Goal: Task Accomplishment & Management: Manage account settings

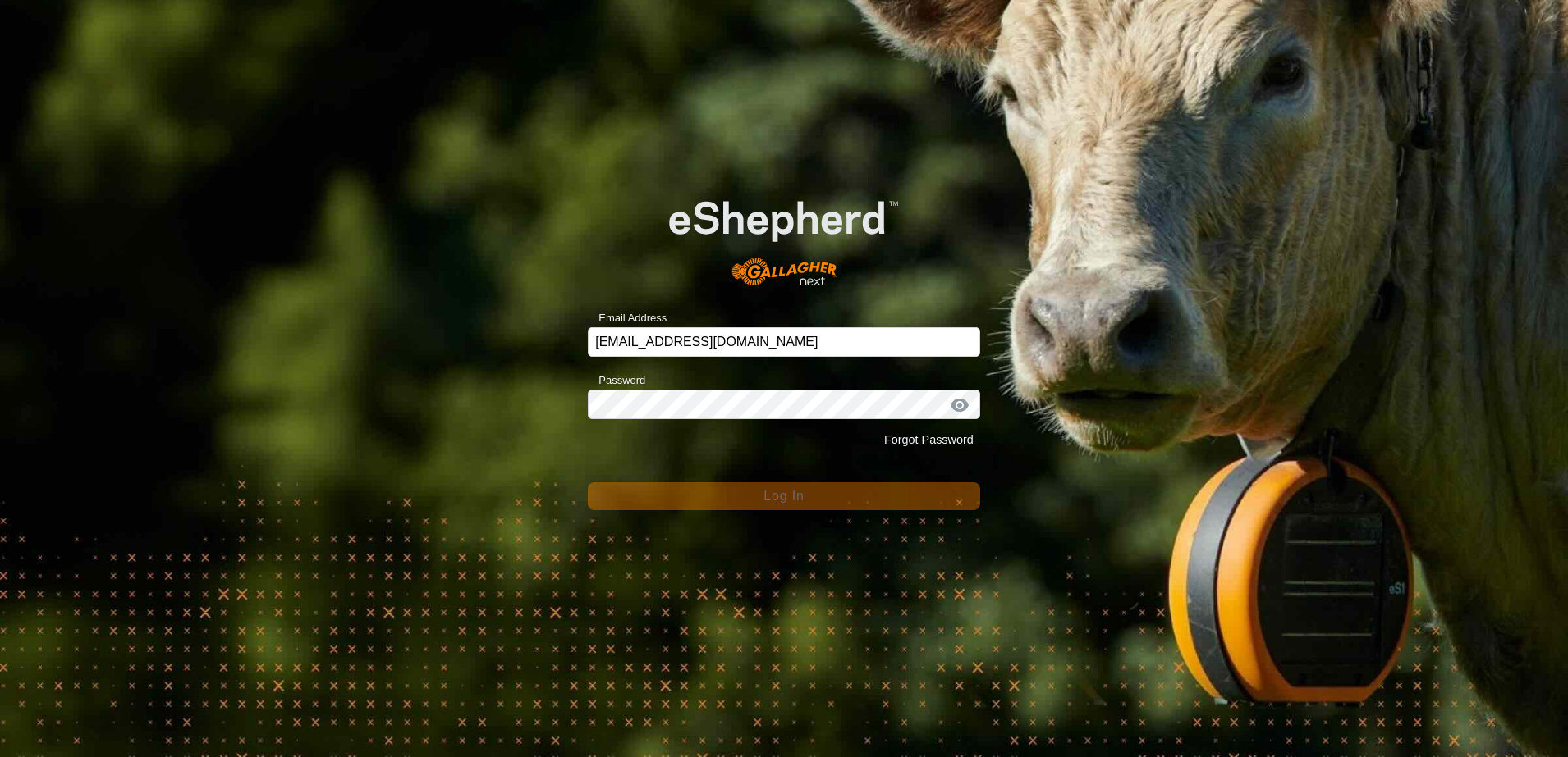
click at [471, 363] on div "Email Address [EMAIL_ADDRESS][DOMAIN_NAME] Password Forgot Password Log In" at bounding box center [784, 378] width 1568 height 757
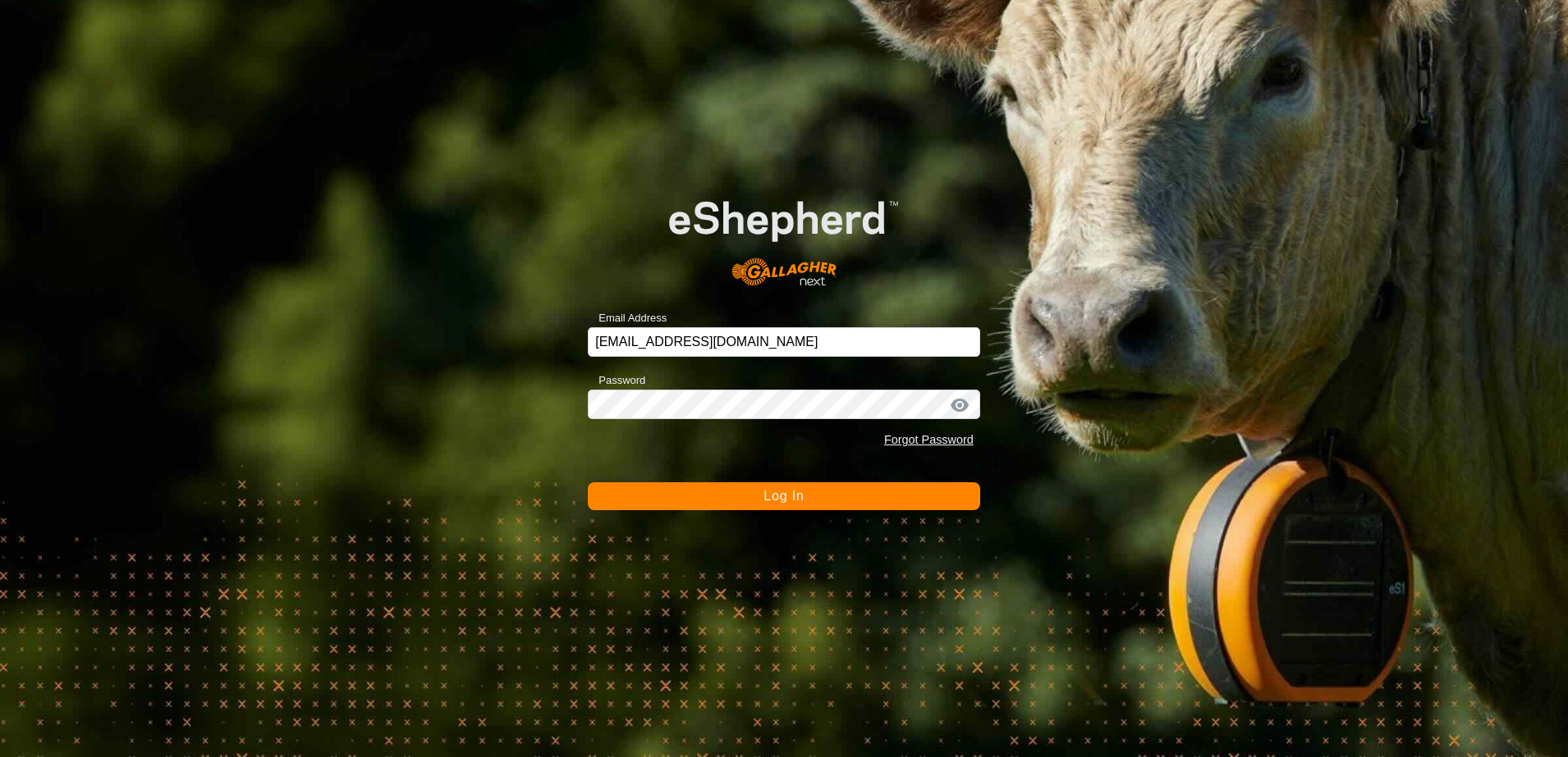
click at [706, 500] on button "Log In" at bounding box center [784, 497] width 392 height 28
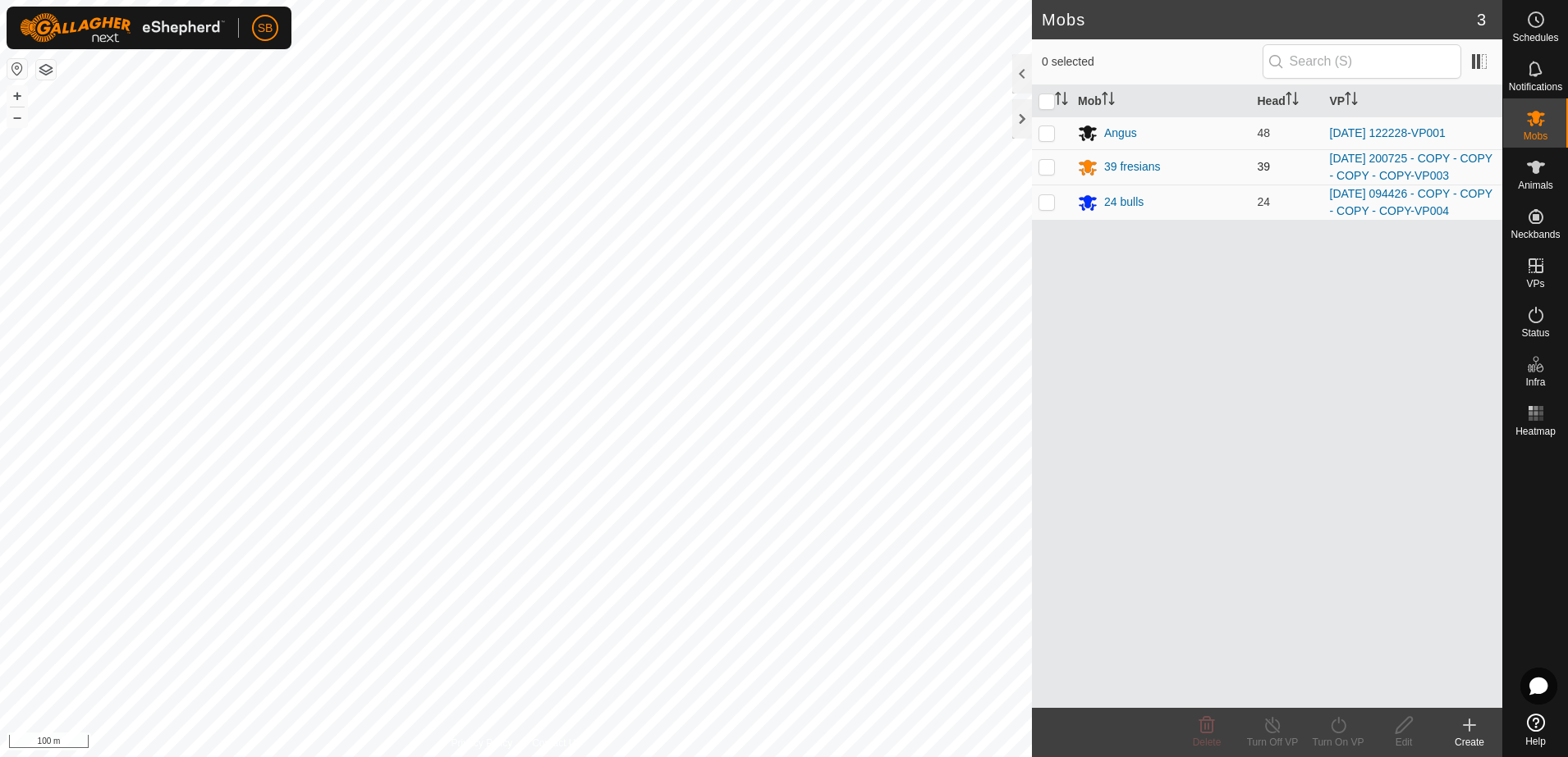
click at [1052, 169] on p-checkbox at bounding box center [1046, 167] width 16 height 13
checkbox input "true"
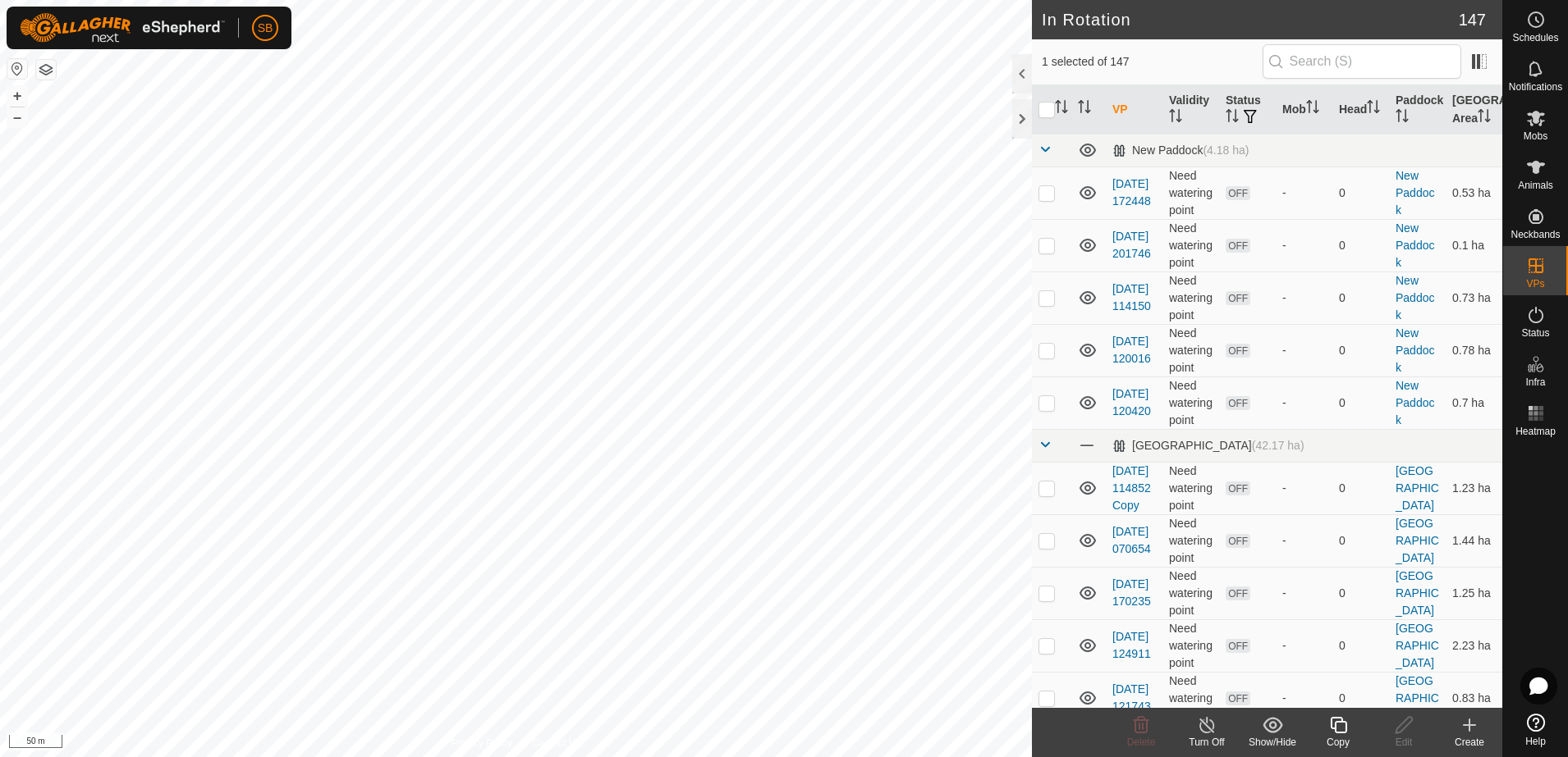
click at [1331, 728] on icon at bounding box center [1337, 725] width 16 height 16
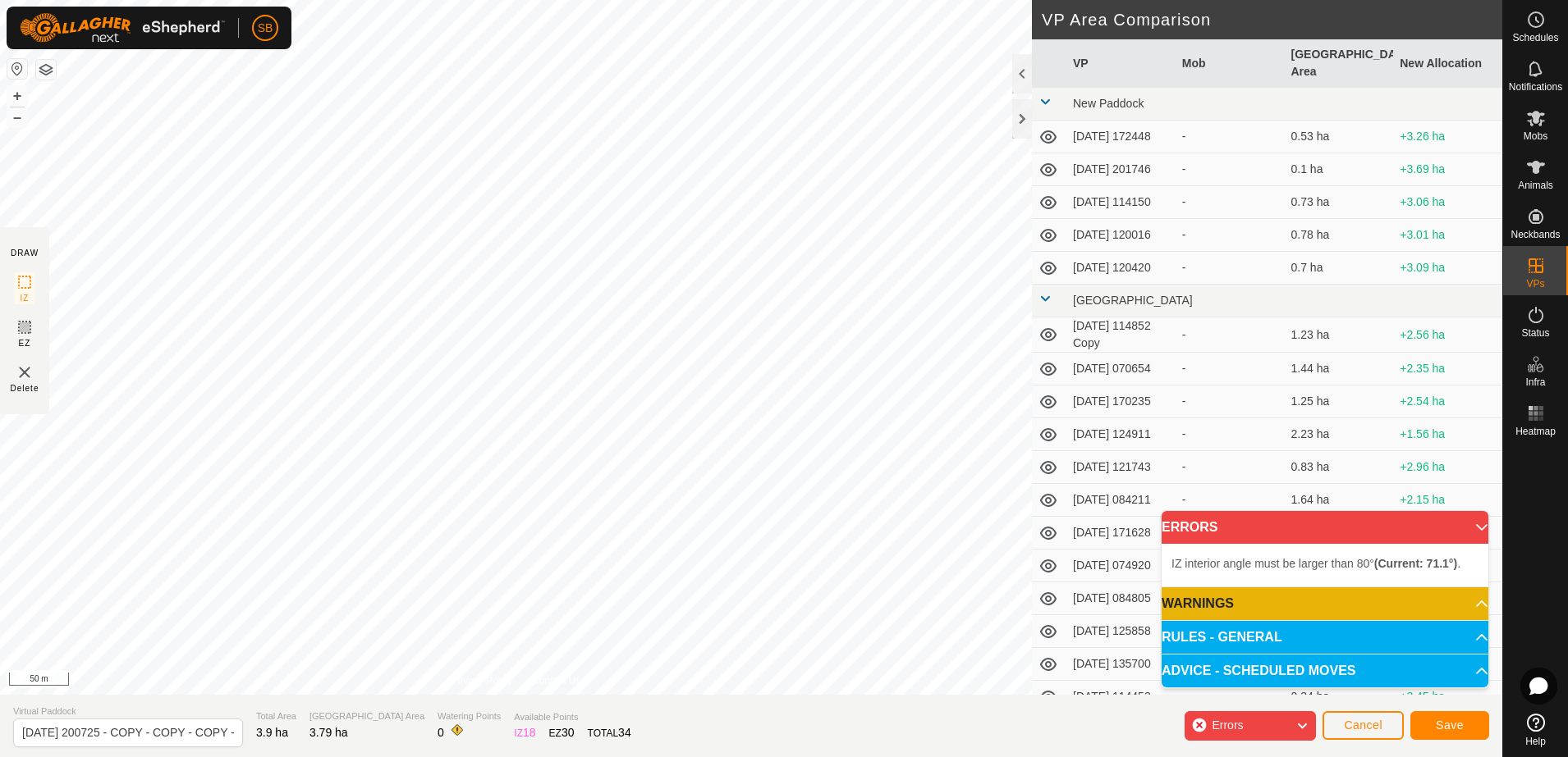
click at [702, 100] on div "IZ interior angle must be larger than 80° (Current: 71.1°) . + – ⇧ i 50 m" at bounding box center [516, 347] width 1032 height 695
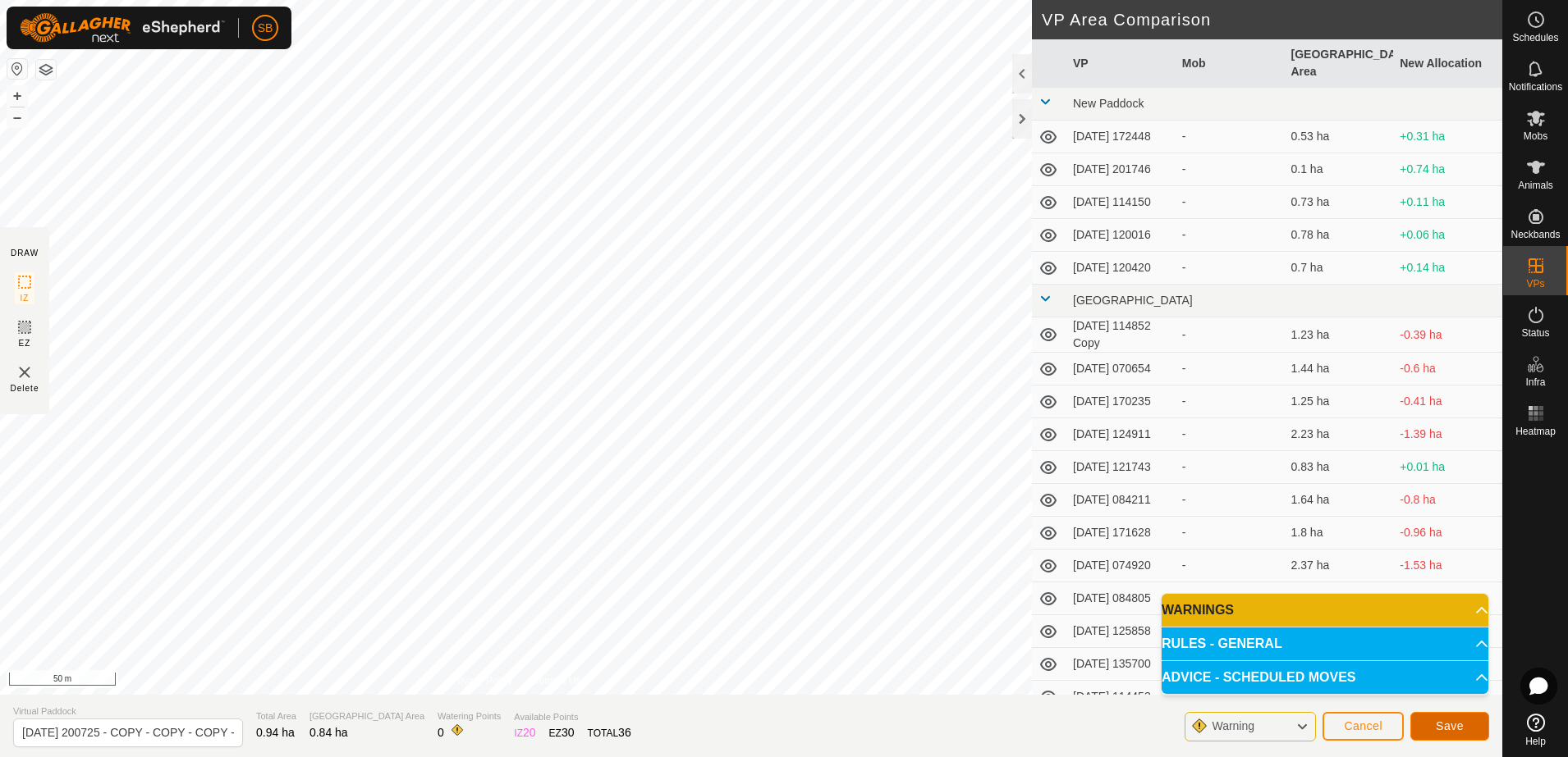
click at [1446, 719] on span "Save" at bounding box center [1449, 726] width 28 height 13
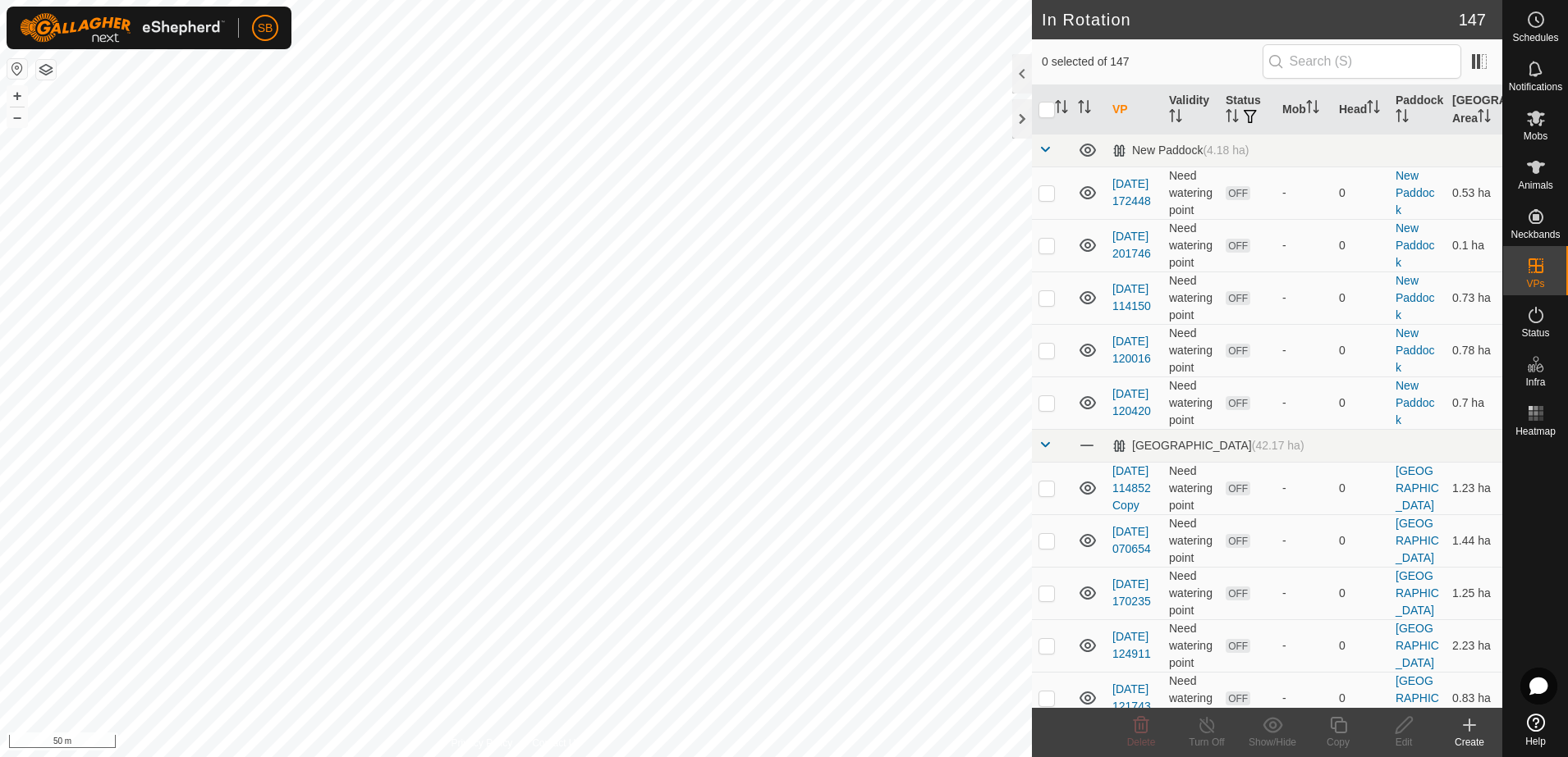
click at [1461, 731] on icon at bounding box center [1469, 725] width 20 height 20
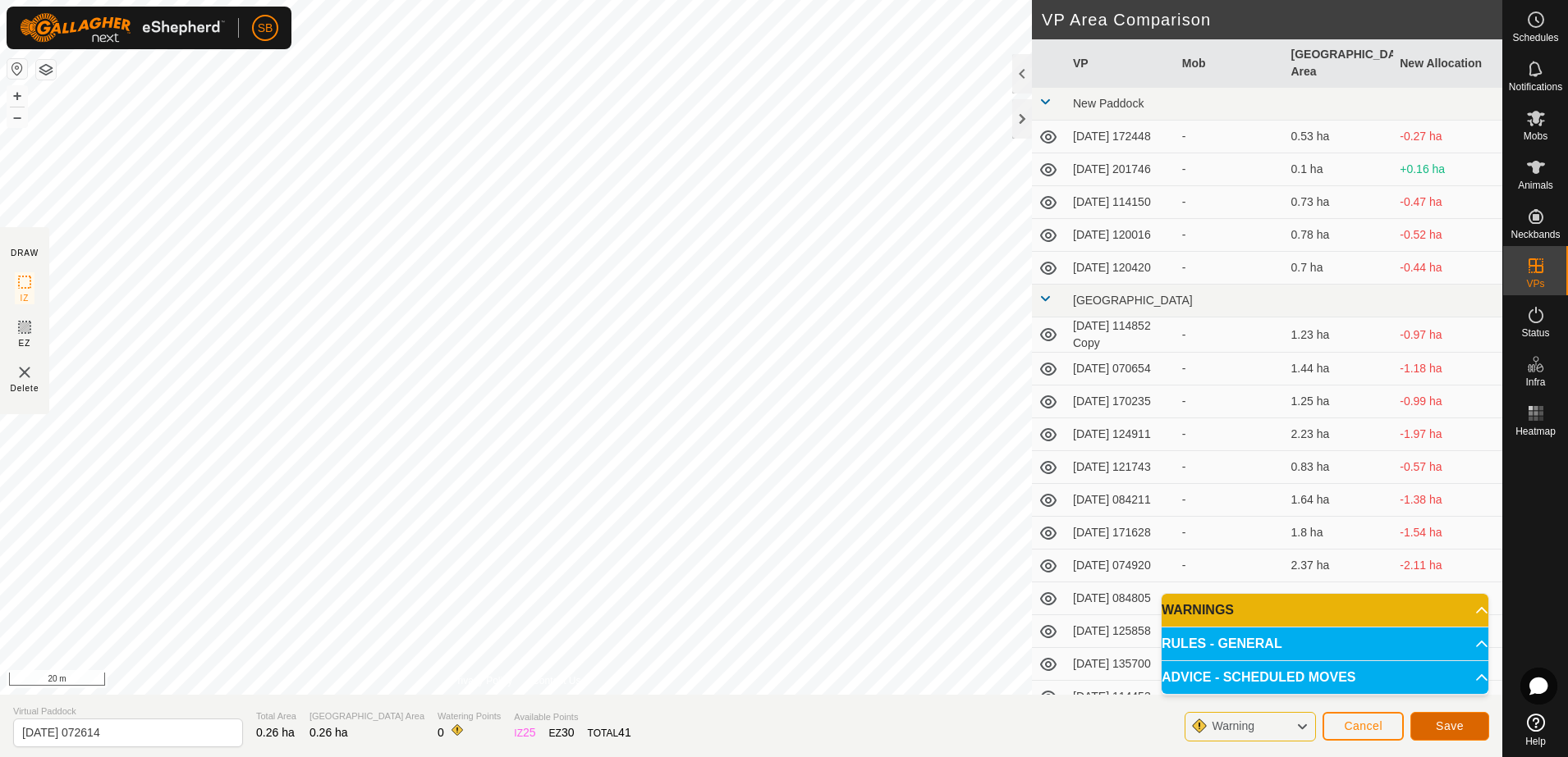
click at [1466, 719] on button "Save" at bounding box center [1449, 727] width 79 height 28
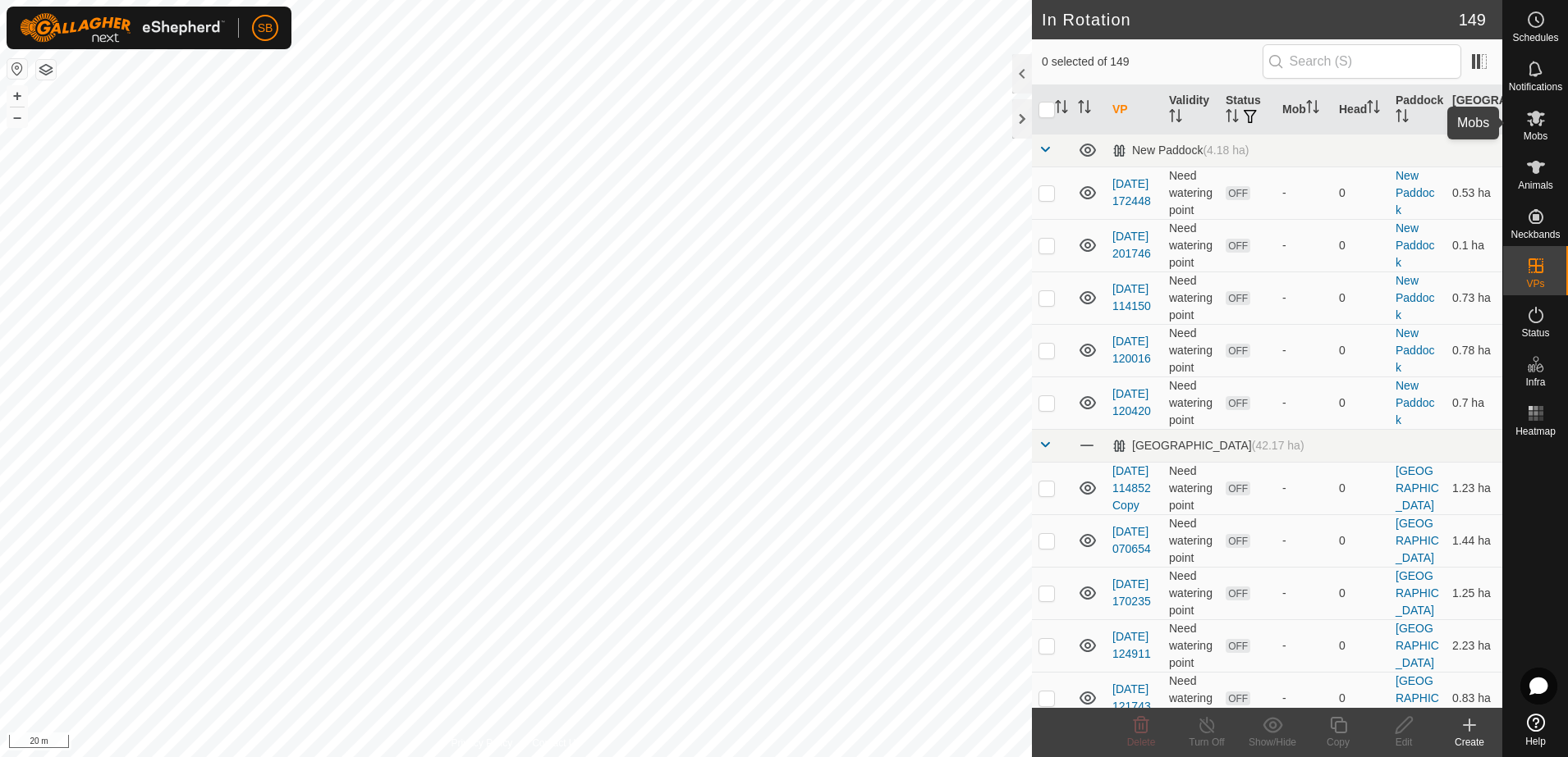
click at [1537, 137] on span "Mobs" at bounding box center [1535, 136] width 24 height 9
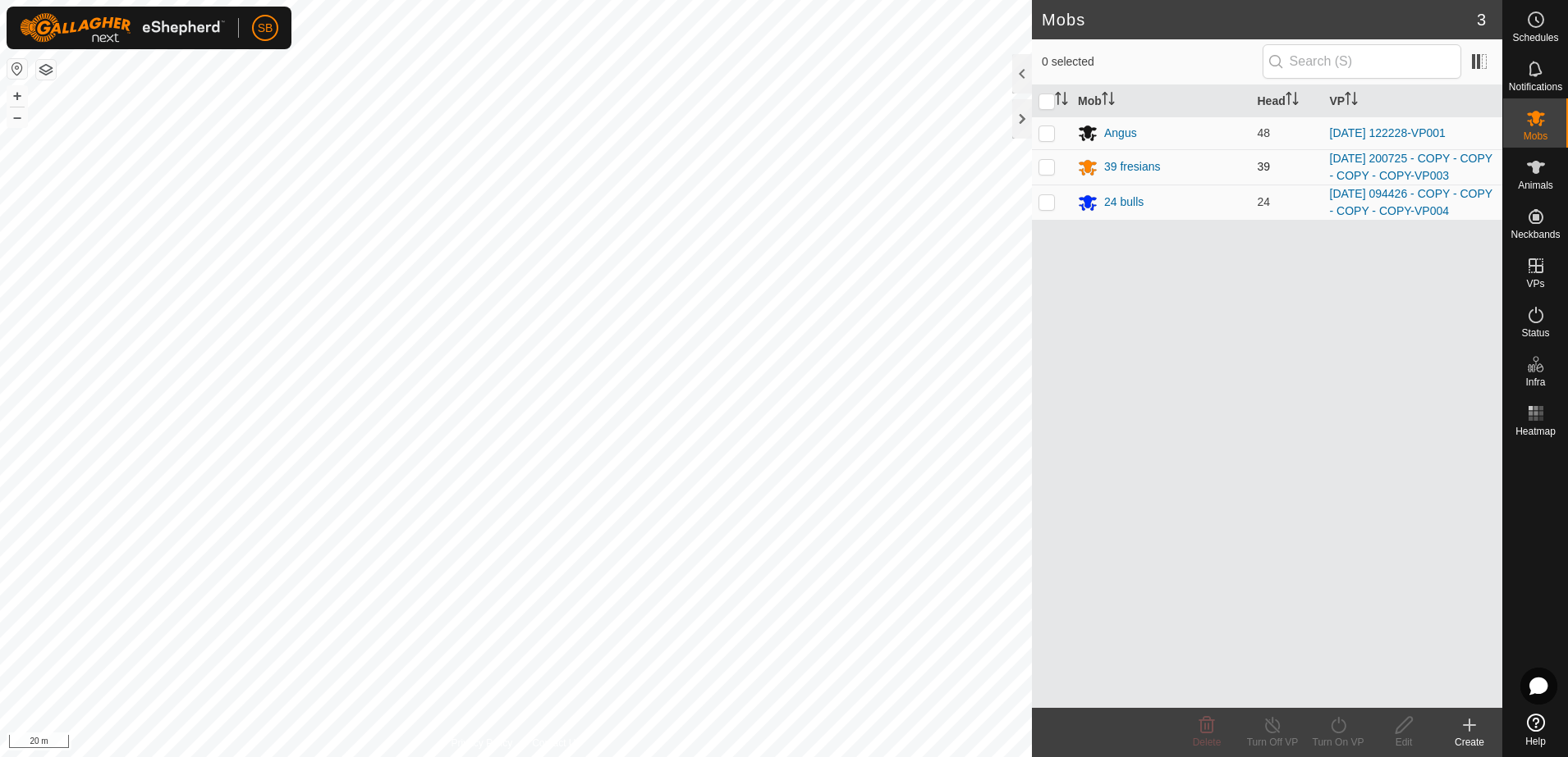
click at [1048, 165] on p-checkbox at bounding box center [1046, 167] width 16 height 13
checkbox input "true"
click at [1325, 738] on div "Turn On VP" at bounding box center [1338, 743] width 66 height 15
click at [1340, 681] on link "Now" at bounding box center [1387, 689] width 162 height 33
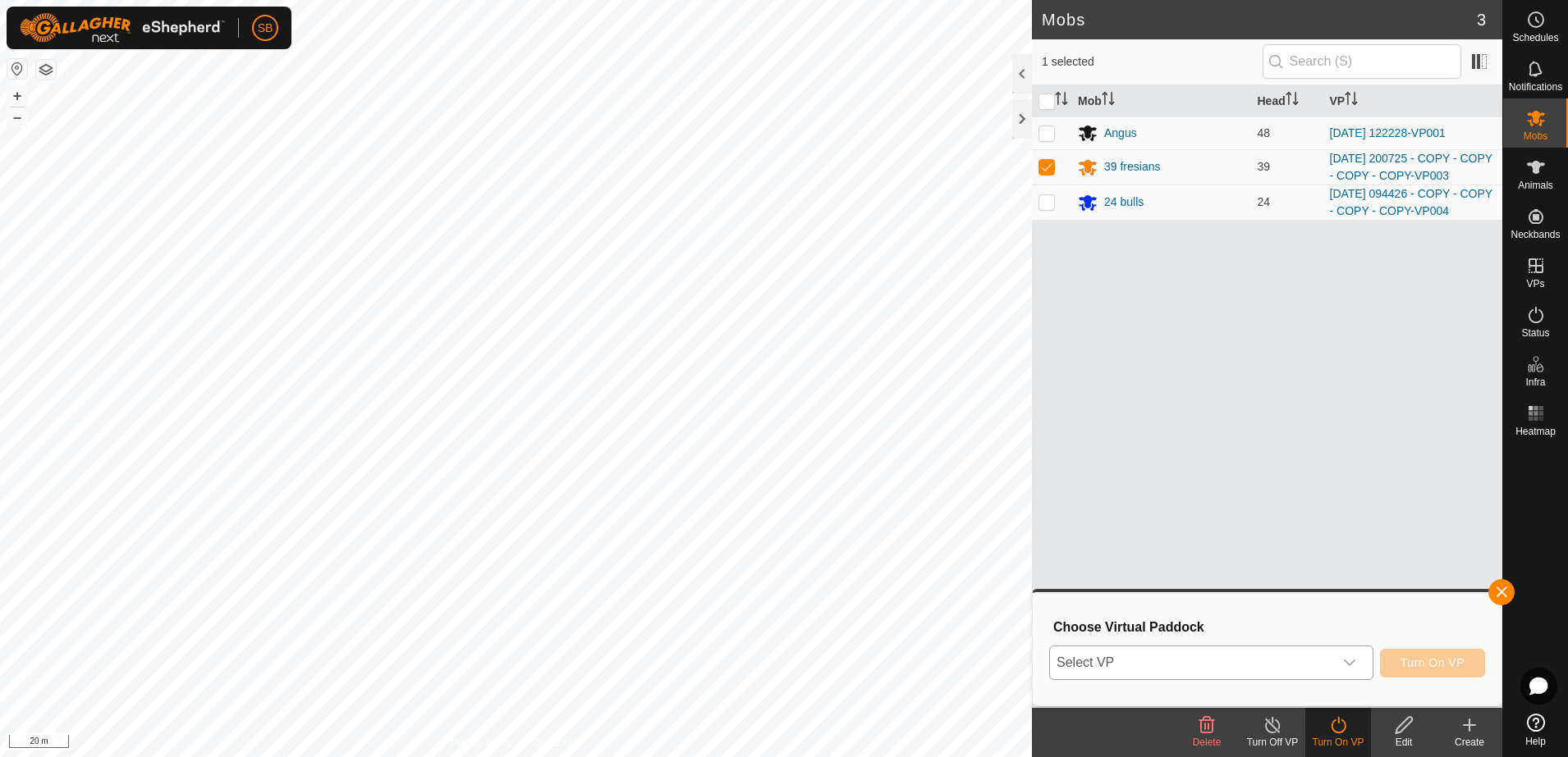
click at [1346, 666] on icon "dropdown trigger" at bounding box center [1349, 663] width 13 height 13
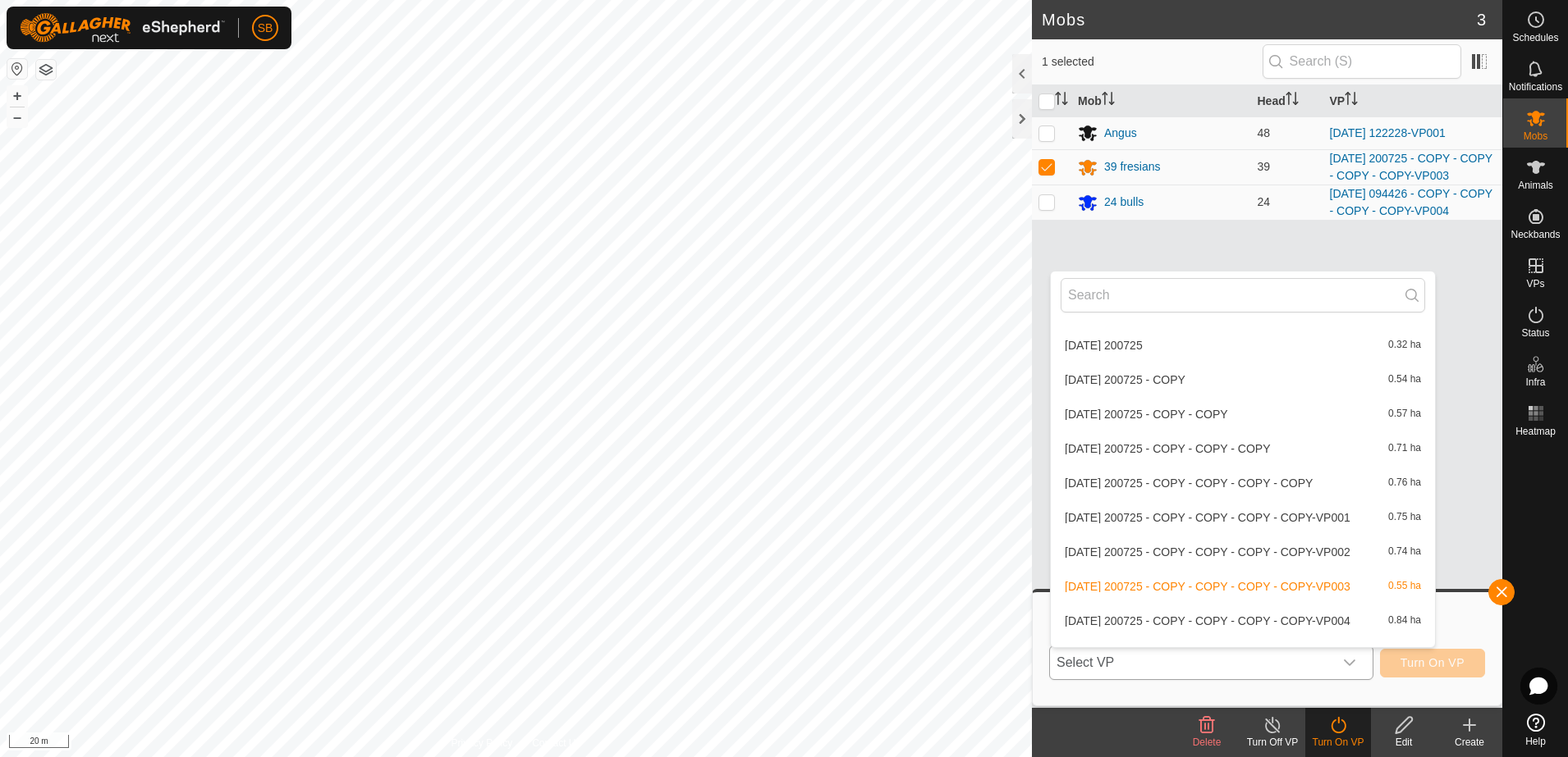
scroll to position [3919, 0]
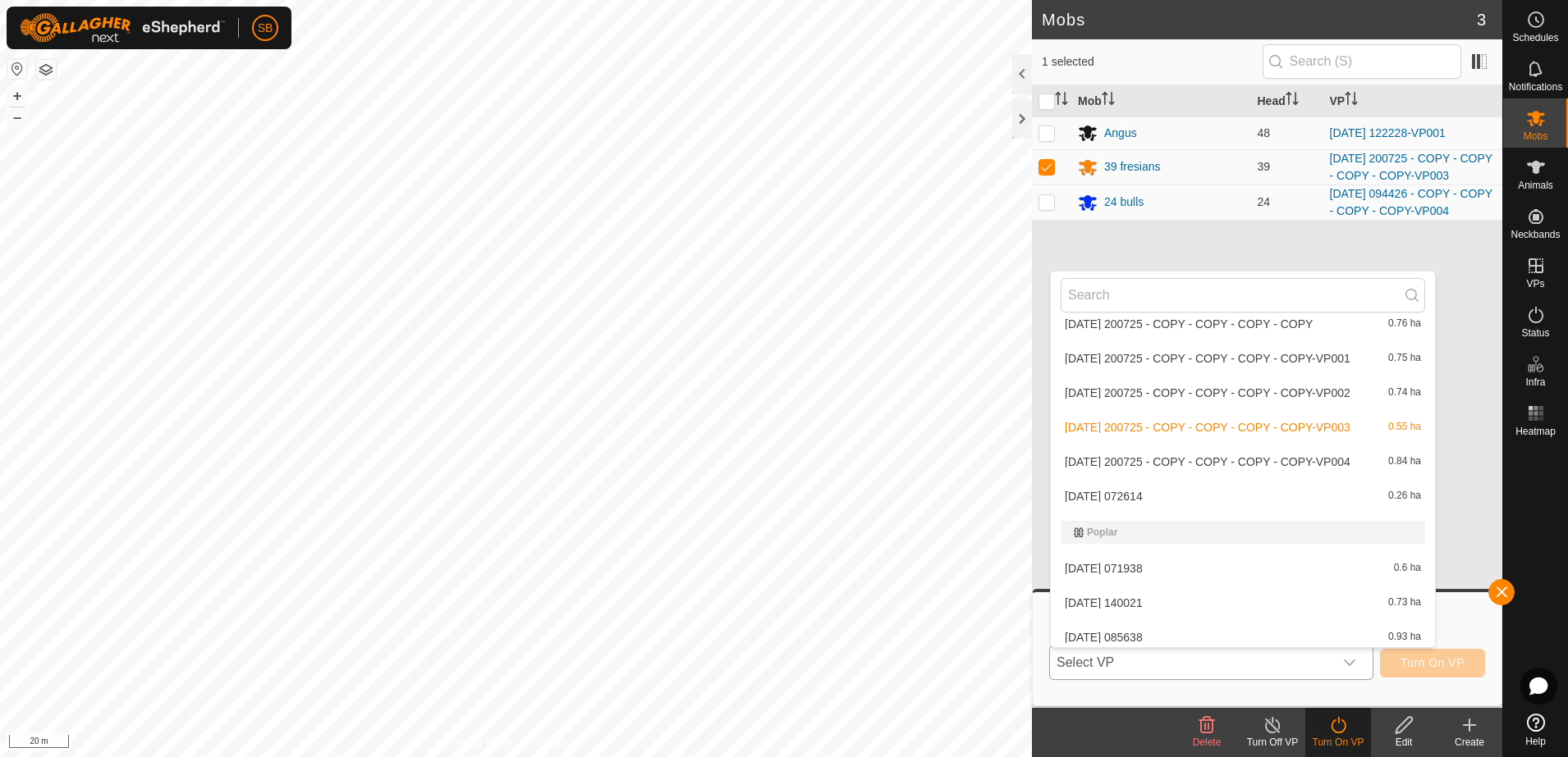
click at [1172, 469] on li "2025-08-11 200725 - COPY - COPY - COPY - COPY-VP004 0.84 ha" at bounding box center [1242, 462] width 384 height 33
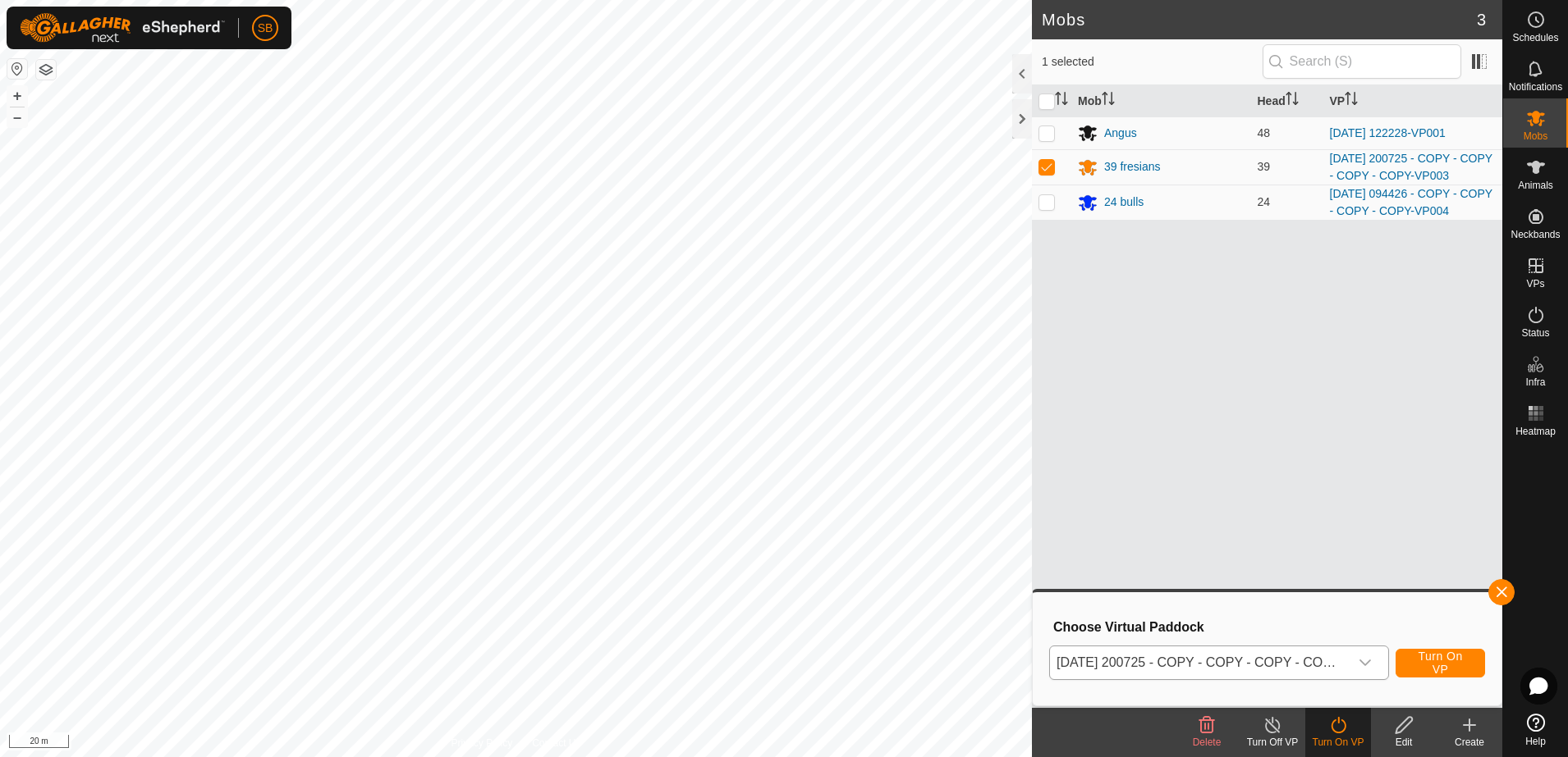
drag, startPoint x: 1204, startPoint y: 511, endPoint x: 1196, endPoint y: 447, distance: 64.5
click at [1196, 447] on div "Mob Head VP Angus 48 2025-08-18 122228-VP001 39 fresians 39 2025-08-11 200725 -…" at bounding box center [1266, 397] width 470 height 623
click at [1497, 594] on button "button" at bounding box center [1501, 593] width 26 height 26
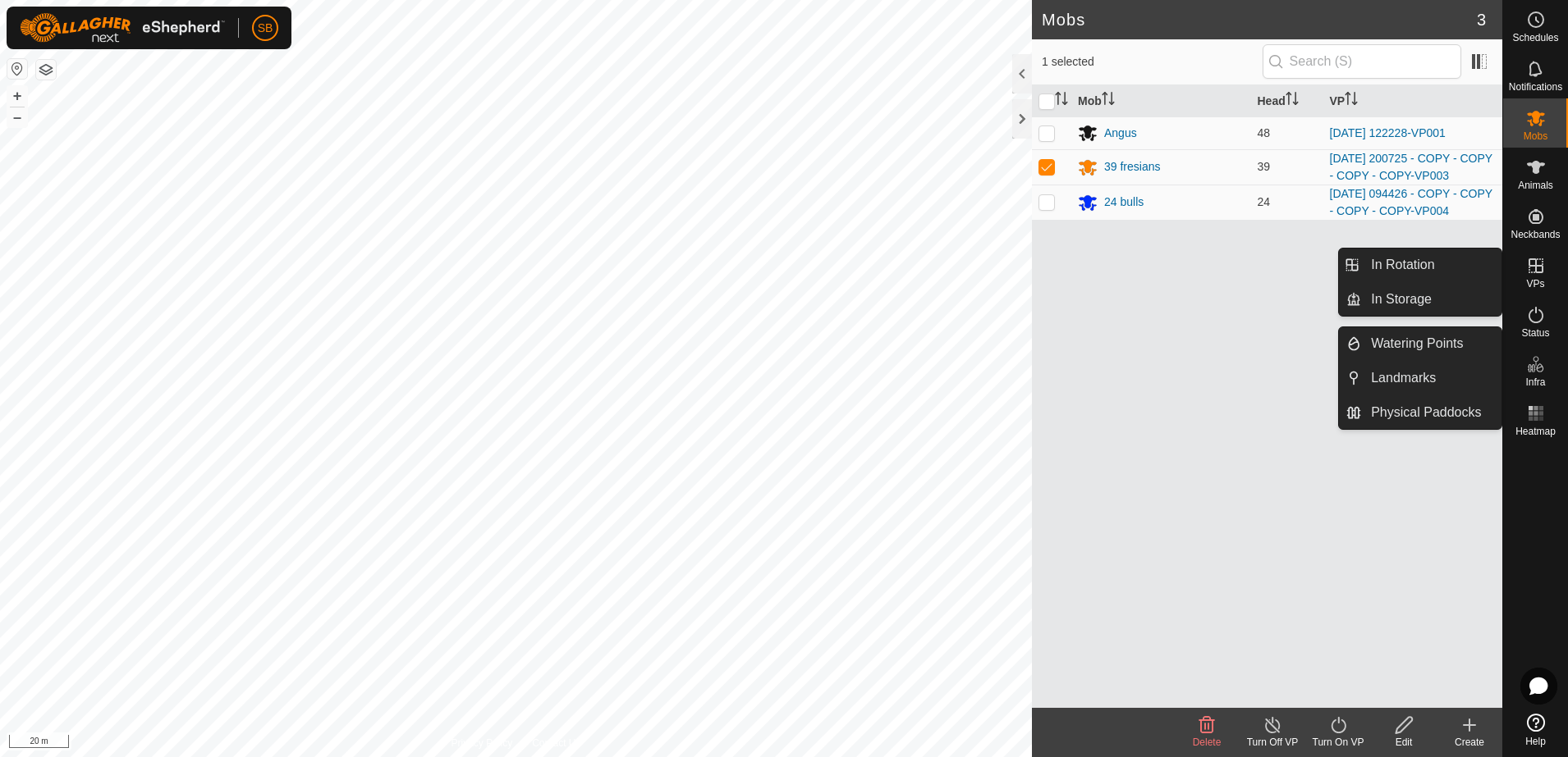
click at [1535, 275] on es-virtualpaddocks-svg-icon at bounding box center [1535, 266] width 29 height 26
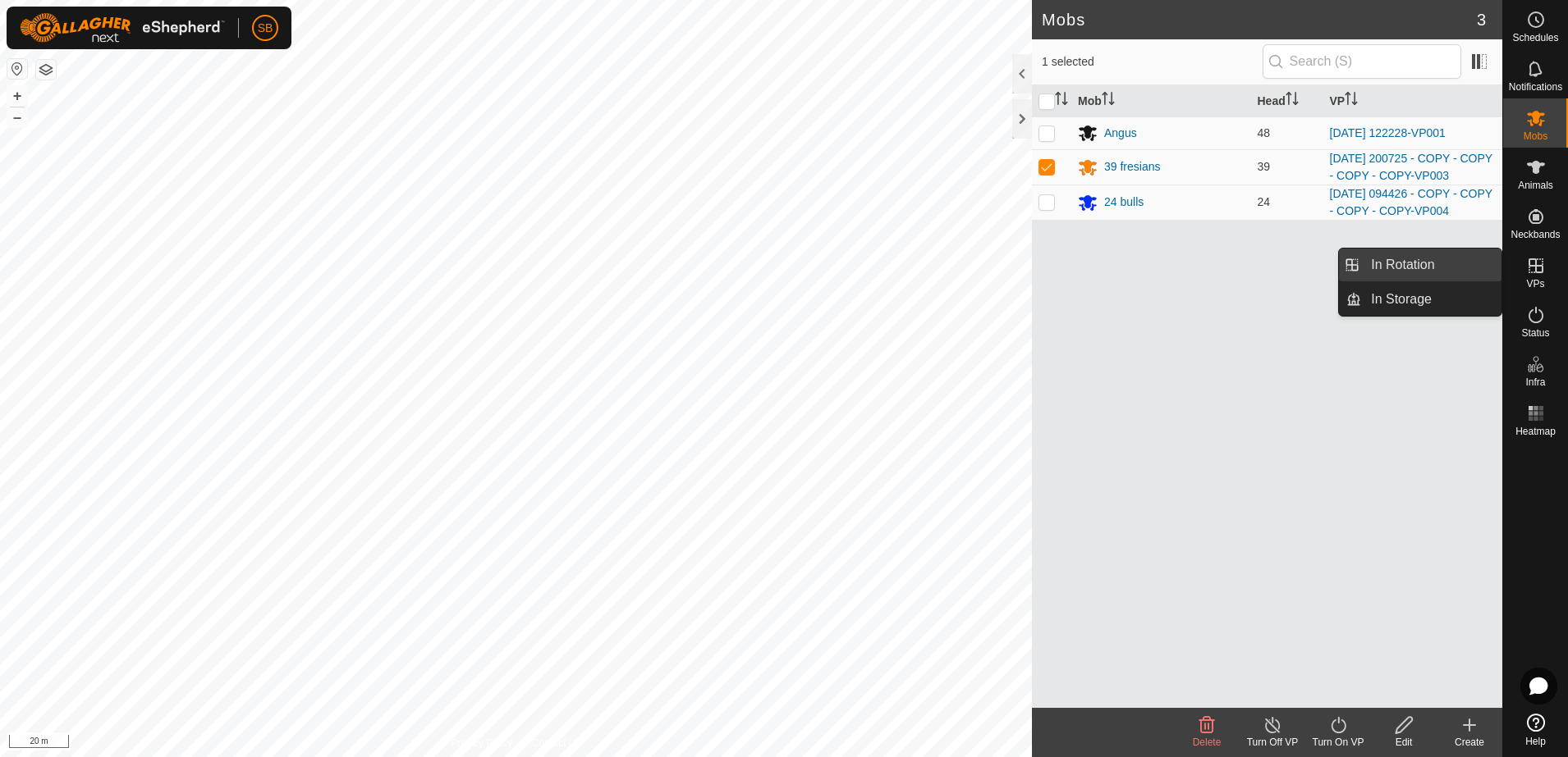
click at [1427, 264] on link "In Rotation" at bounding box center [1430, 265] width 140 height 33
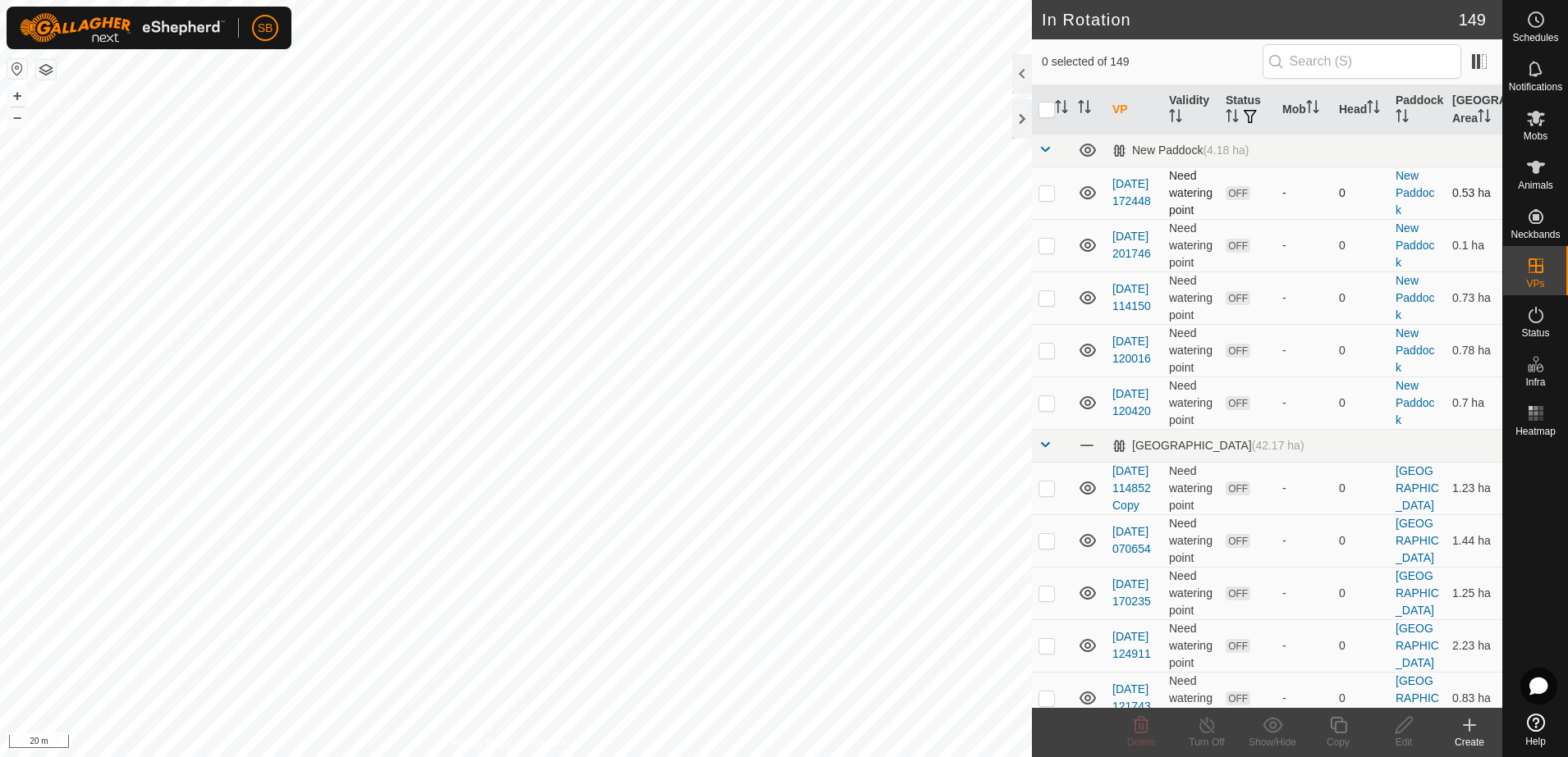
click at [1051, 194] on p-checkbox at bounding box center [1046, 193] width 16 height 13
checkbox input "false"
click at [1044, 409] on p-checkbox at bounding box center [1046, 403] width 16 height 13
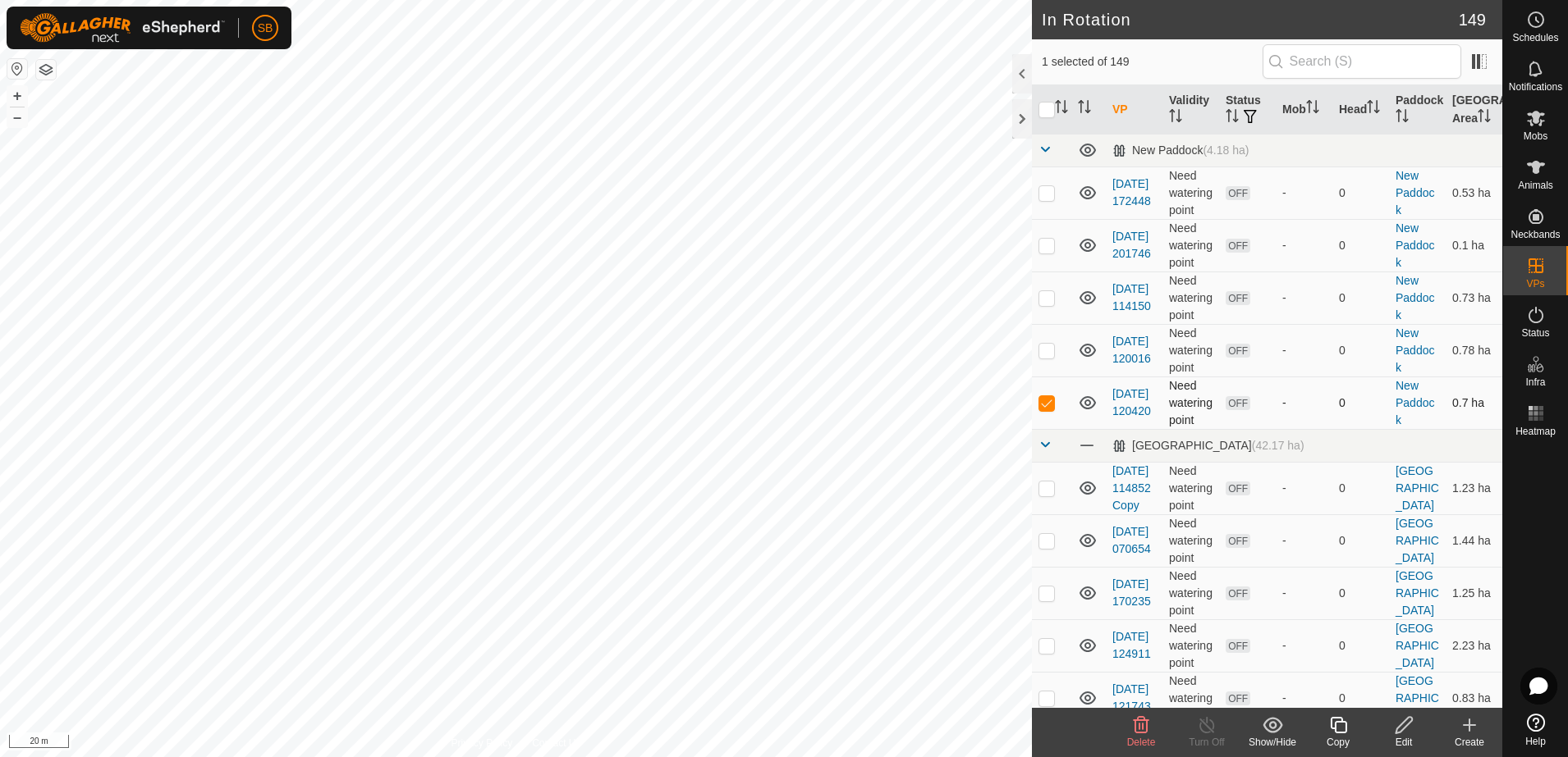
checkbox input "false"
click at [1048, 344] on p-checkbox at bounding box center [1046, 351] width 16 height 13
click at [1048, 346] on p-checkbox at bounding box center [1046, 351] width 16 height 13
checkbox input "false"
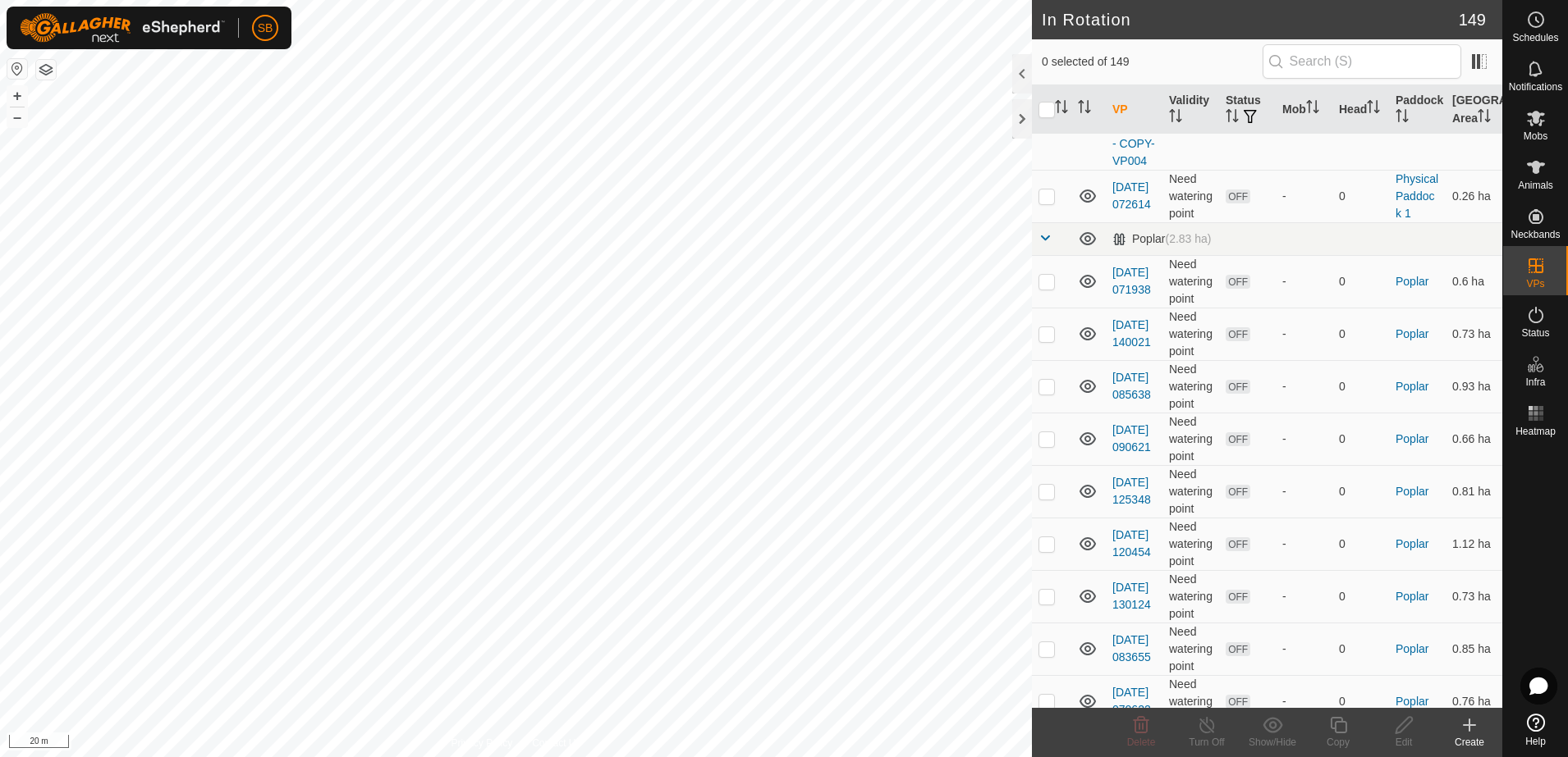
scroll to position [7181, 0]
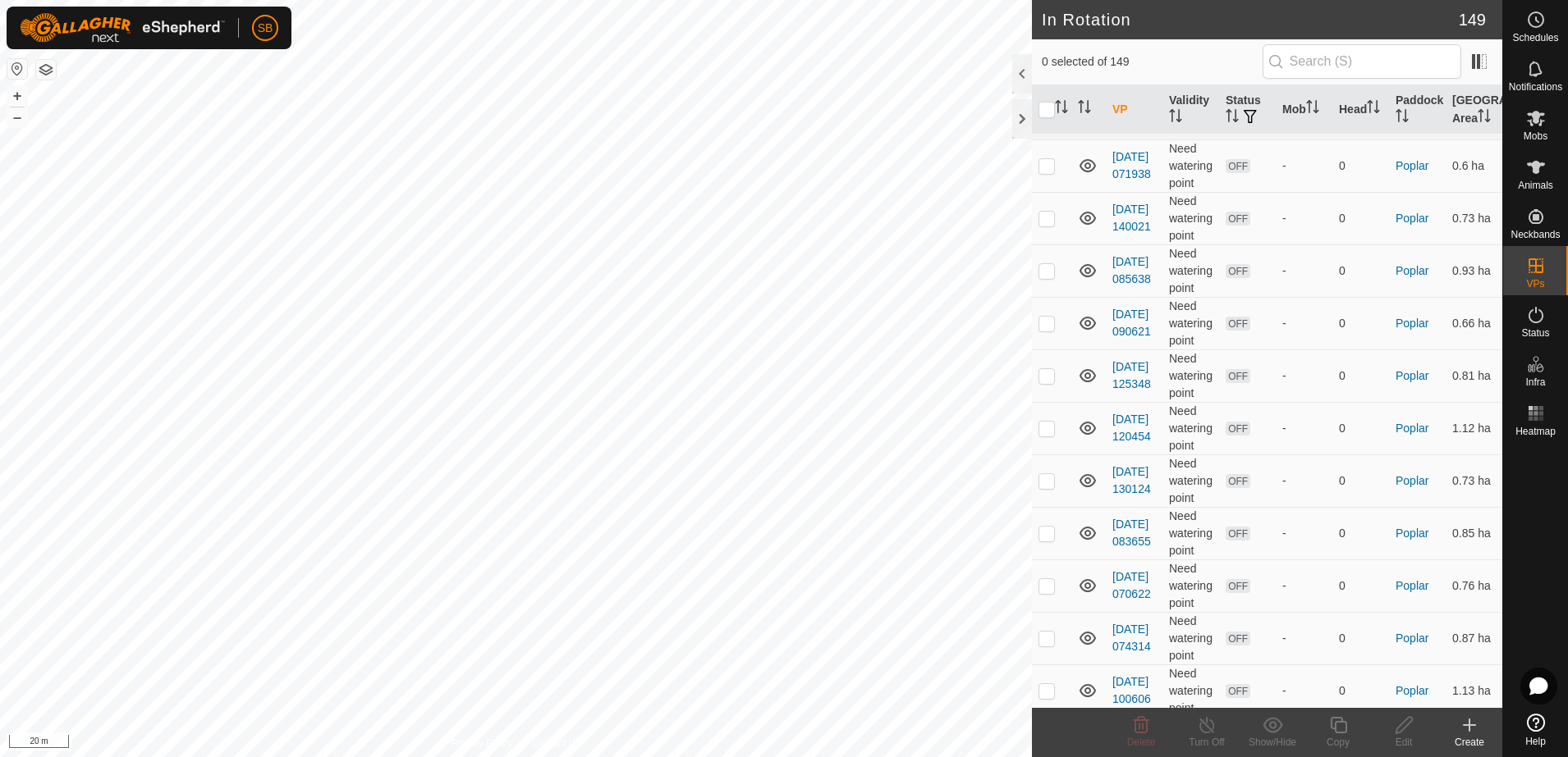
checkbox input "true"
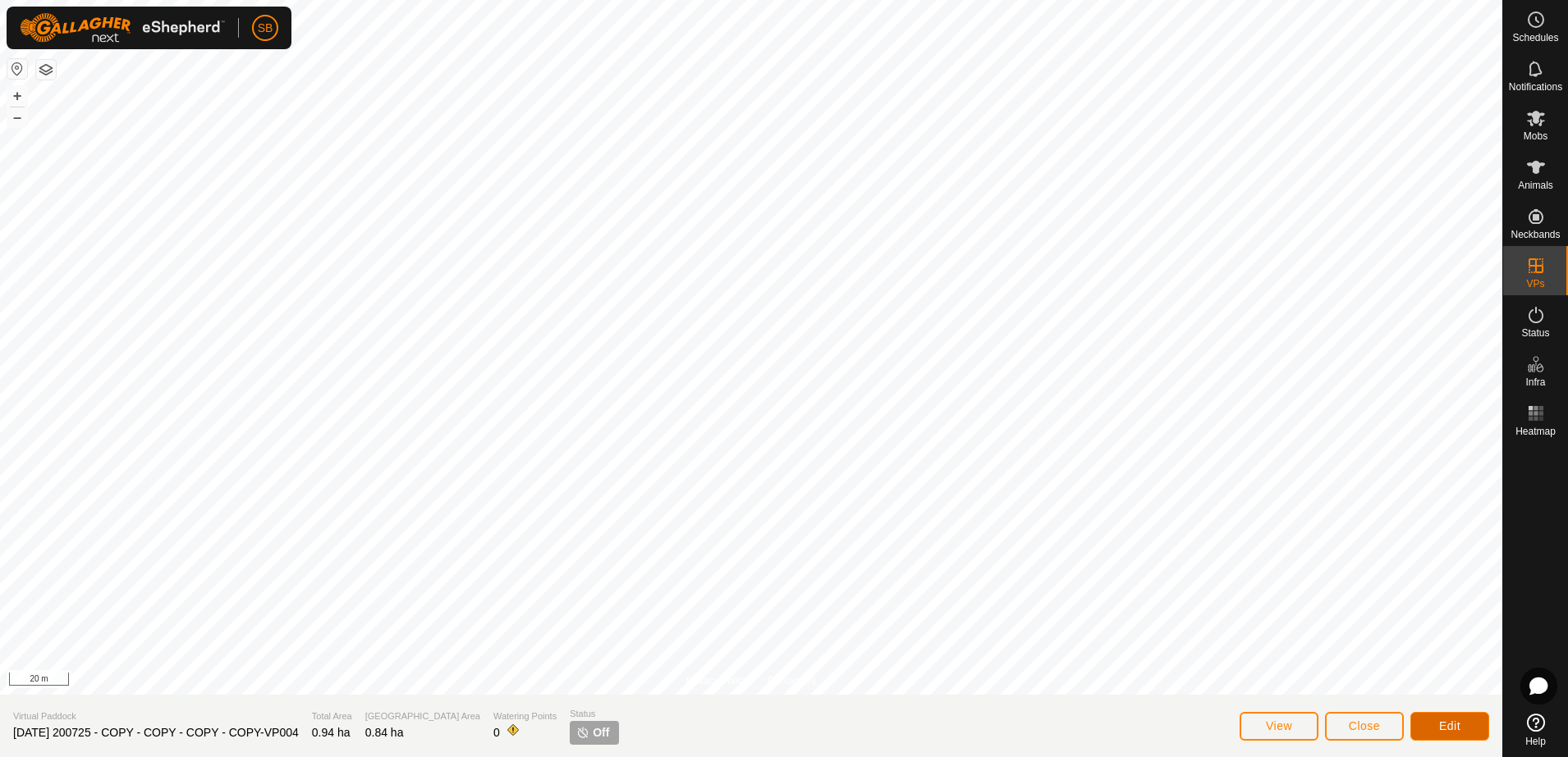
click at [1453, 719] on span "Edit" at bounding box center [1449, 726] width 22 height 13
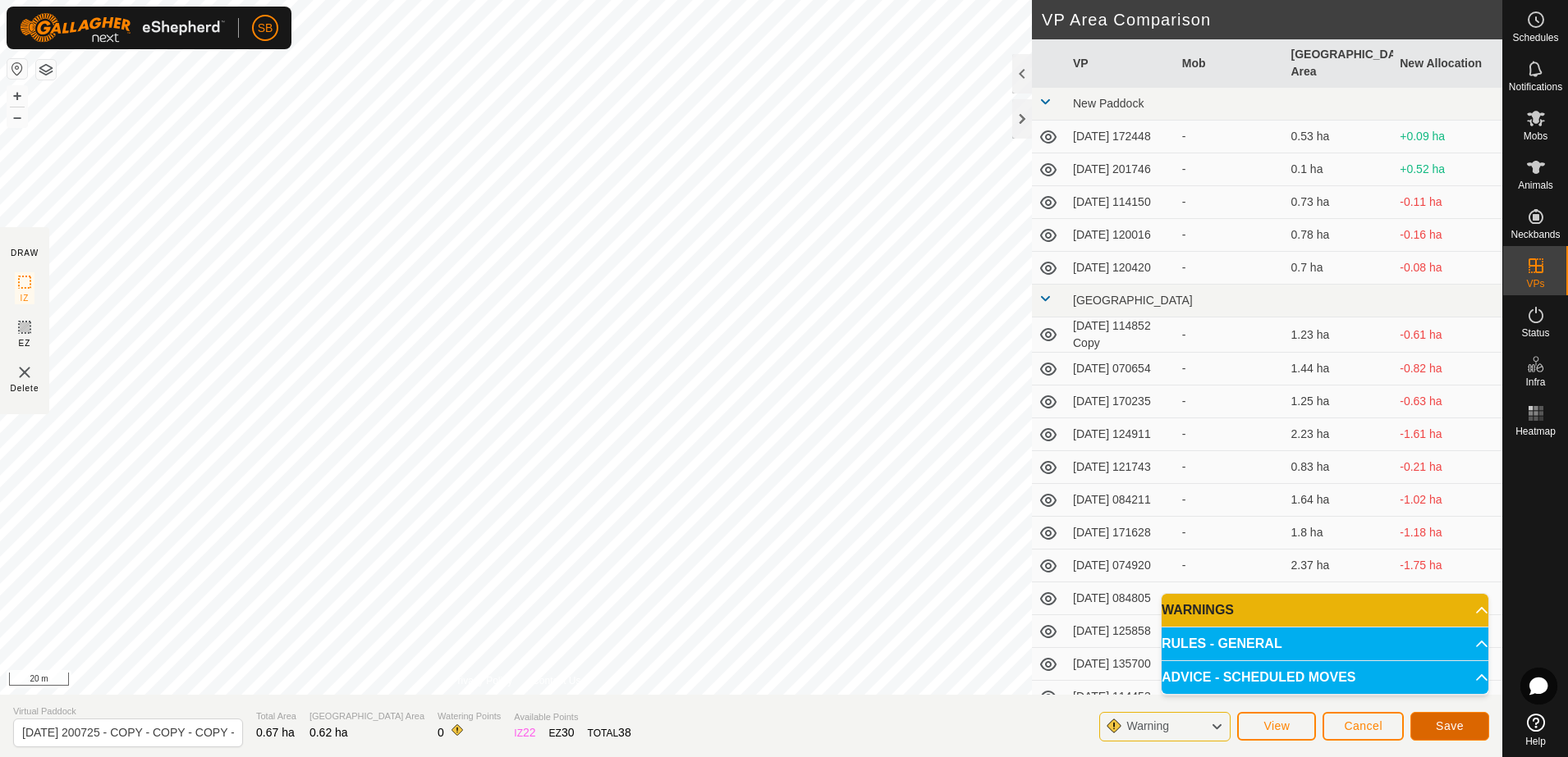
click at [1429, 719] on button "Save" at bounding box center [1449, 727] width 79 height 28
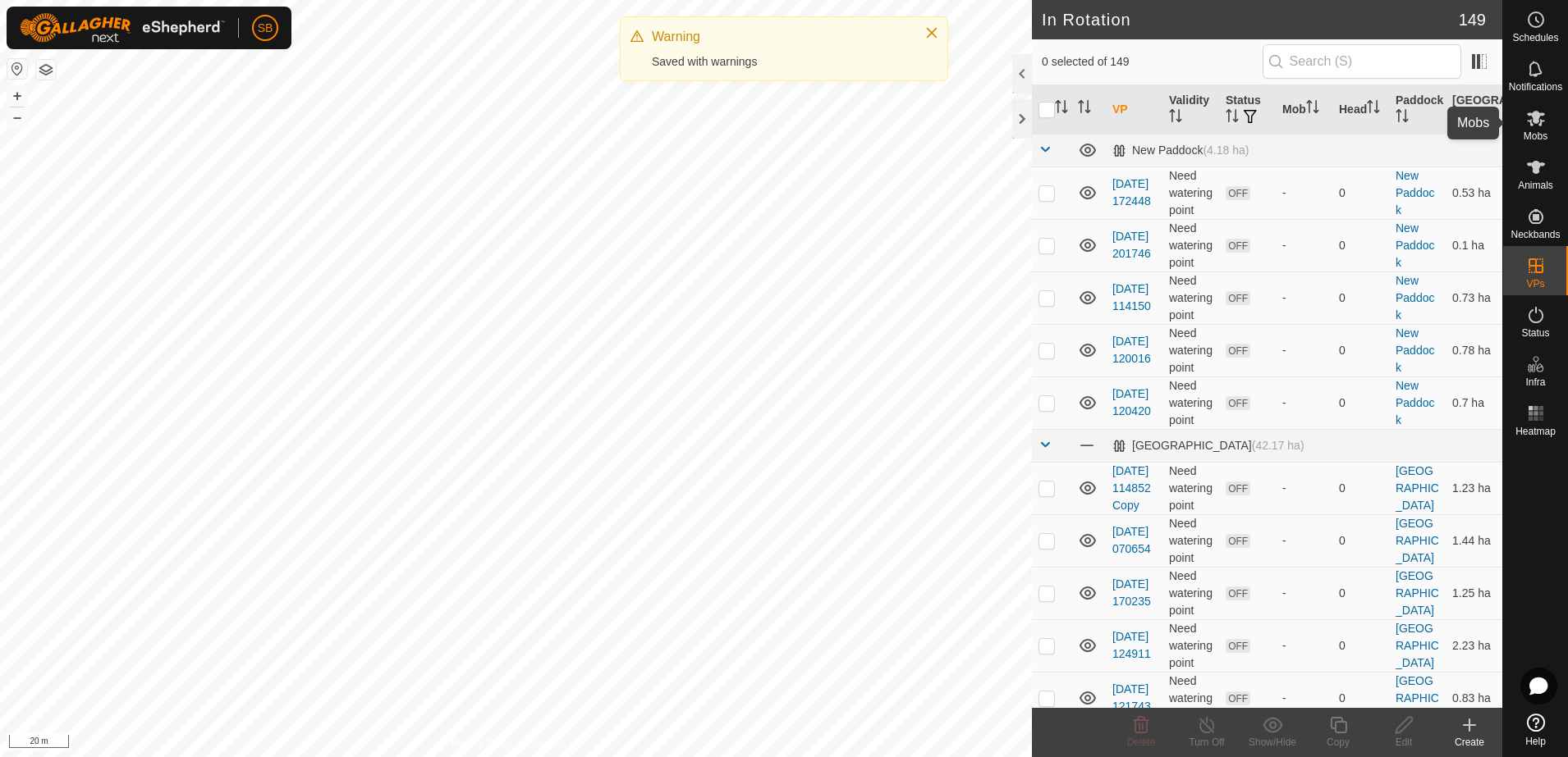
click at [1537, 128] on es-mob-svg-icon at bounding box center [1535, 118] width 29 height 26
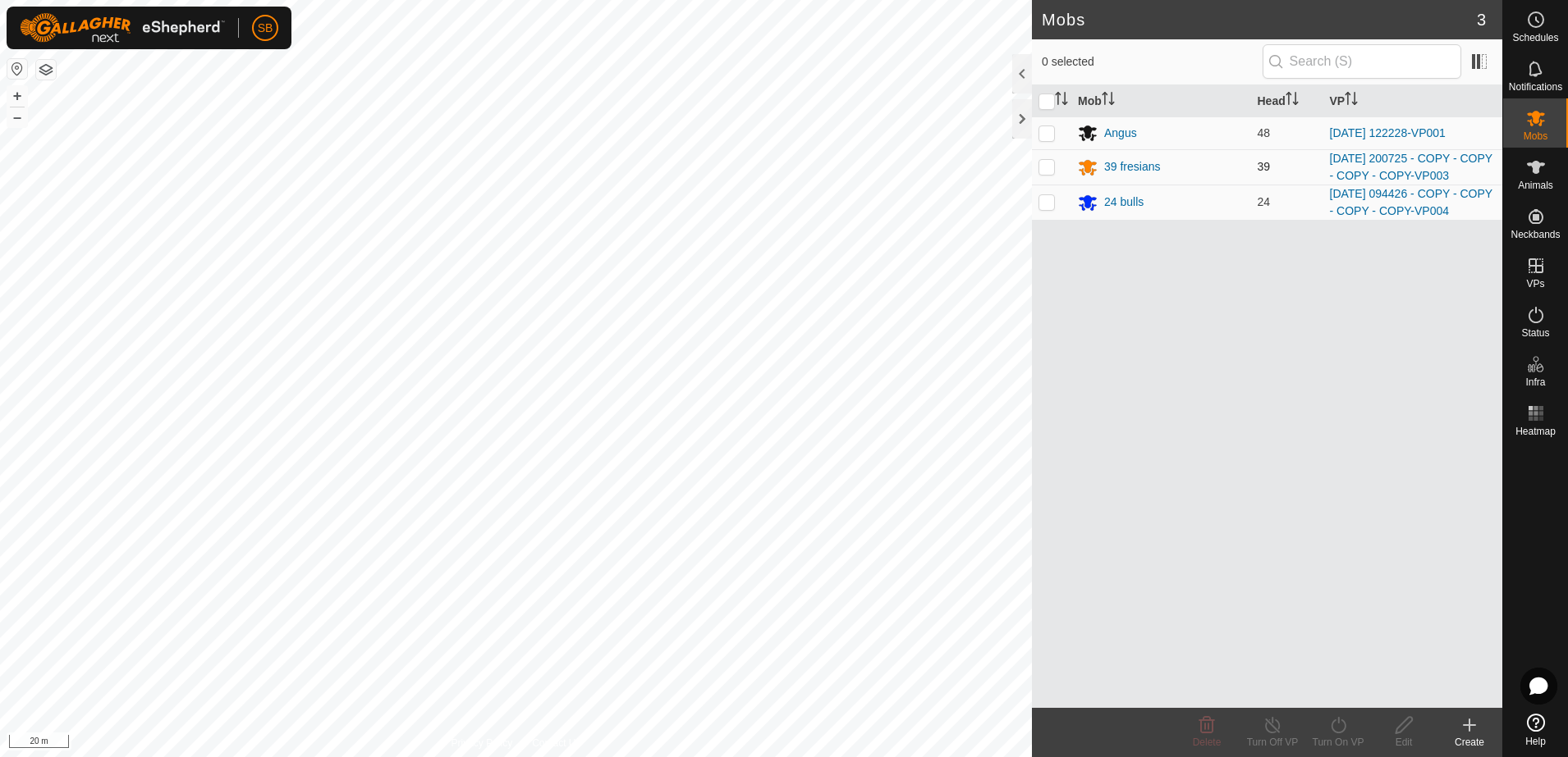
click at [1048, 173] on p-checkbox at bounding box center [1046, 167] width 16 height 13
checkbox input "true"
click at [1338, 745] on div "Turn On VP" at bounding box center [1338, 743] width 66 height 15
click at [1345, 694] on link "Now" at bounding box center [1387, 689] width 162 height 33
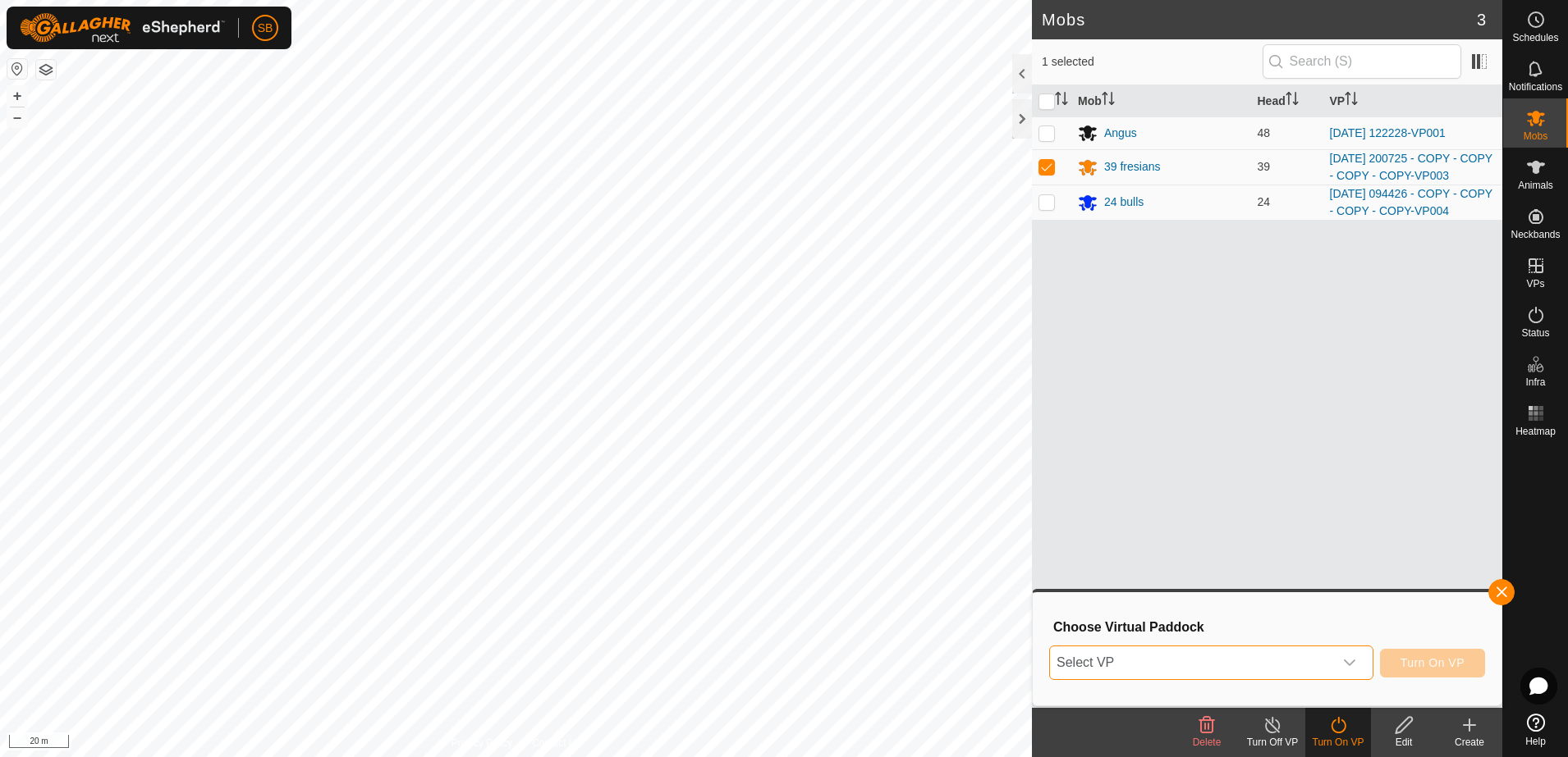
click at [1318, 656] on span "Select VP" at bounding box center [1191, 663] width 283 height 33
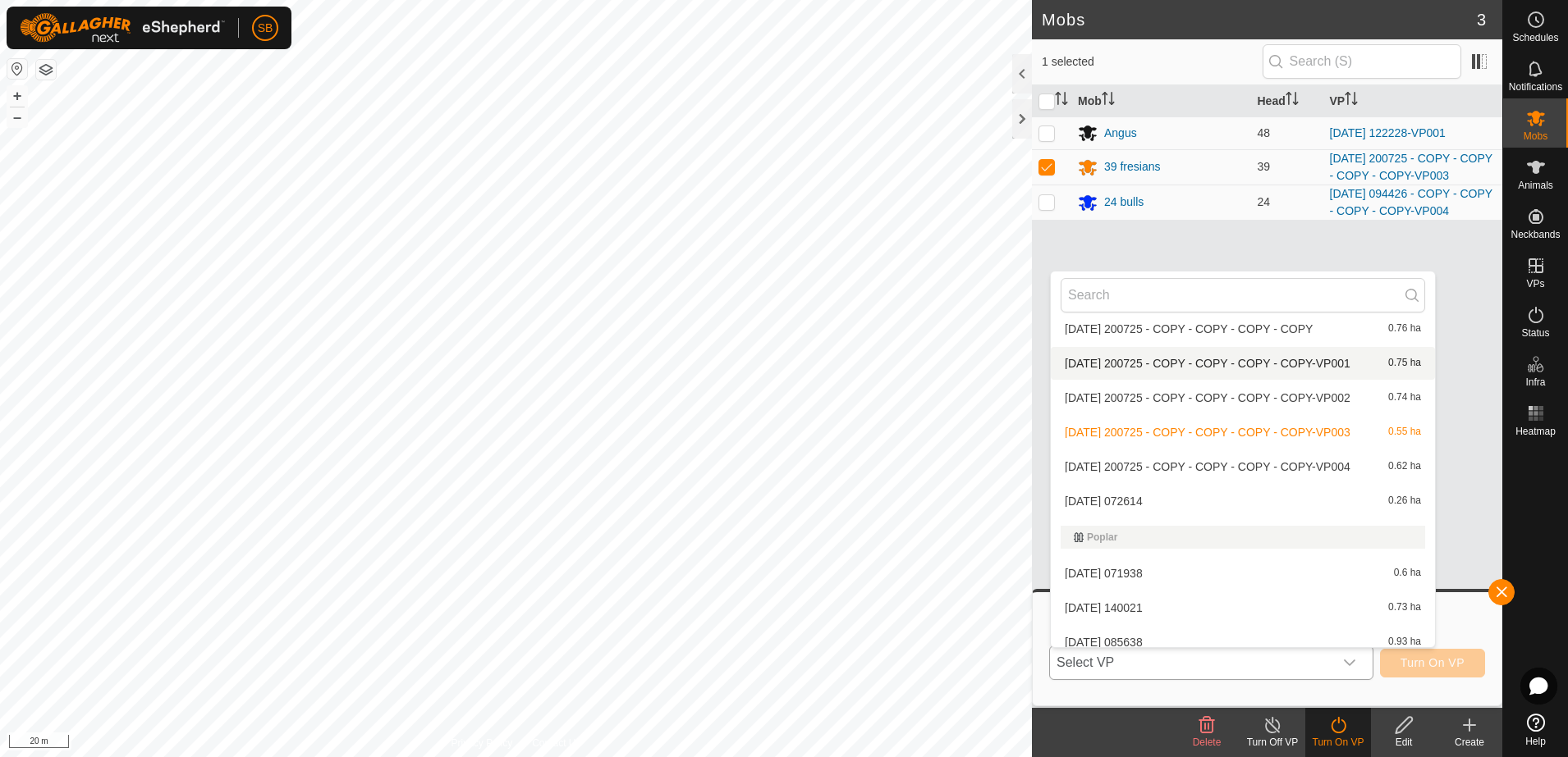
scroll to position [3919, 0]
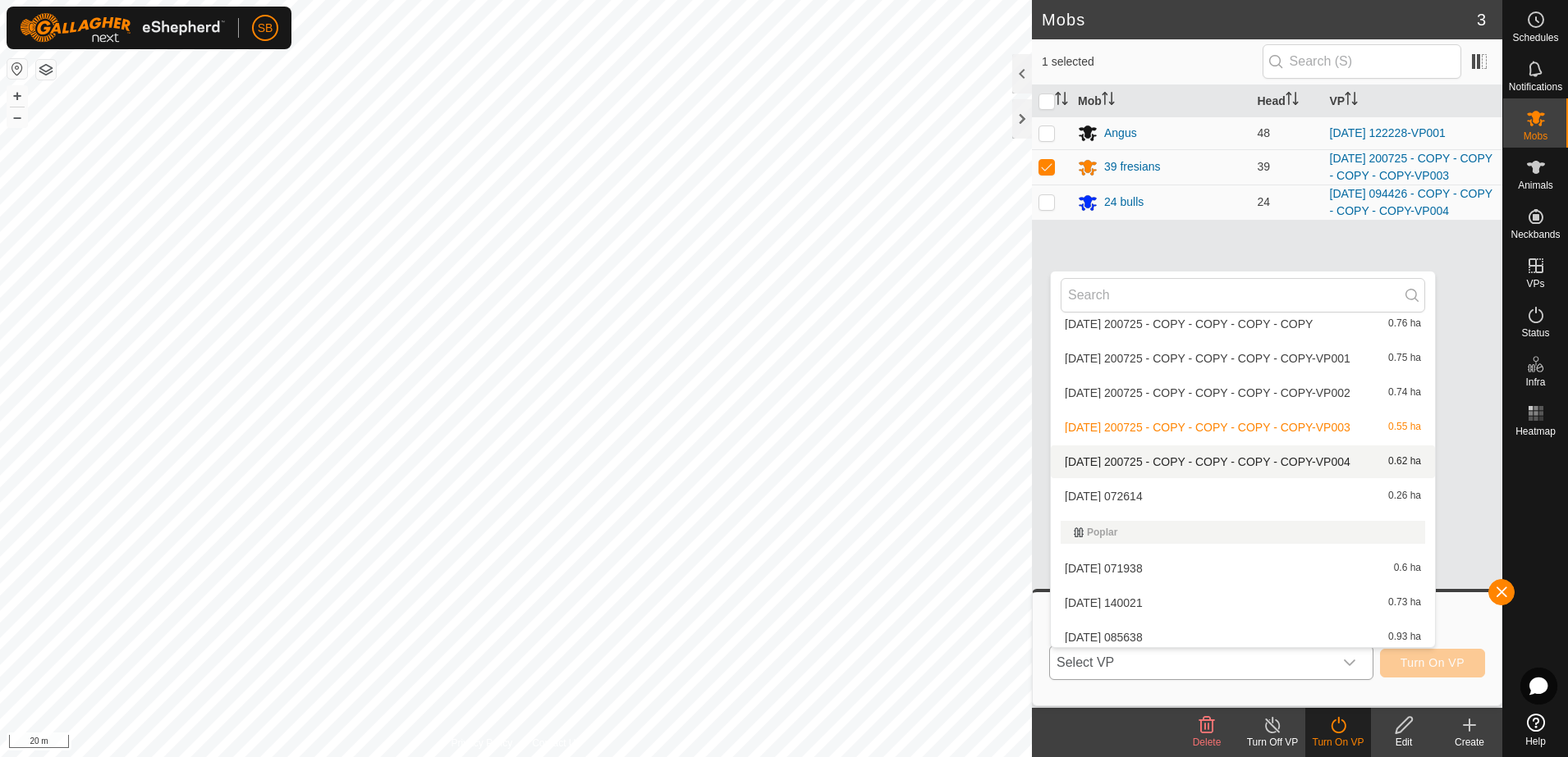
click at [1207, 469] on li "[DATE] 200725 - COPY - COPY - COPY - COPY-VP004 0.62 ha" at bounding box center [1242, 462] width 384 height 33
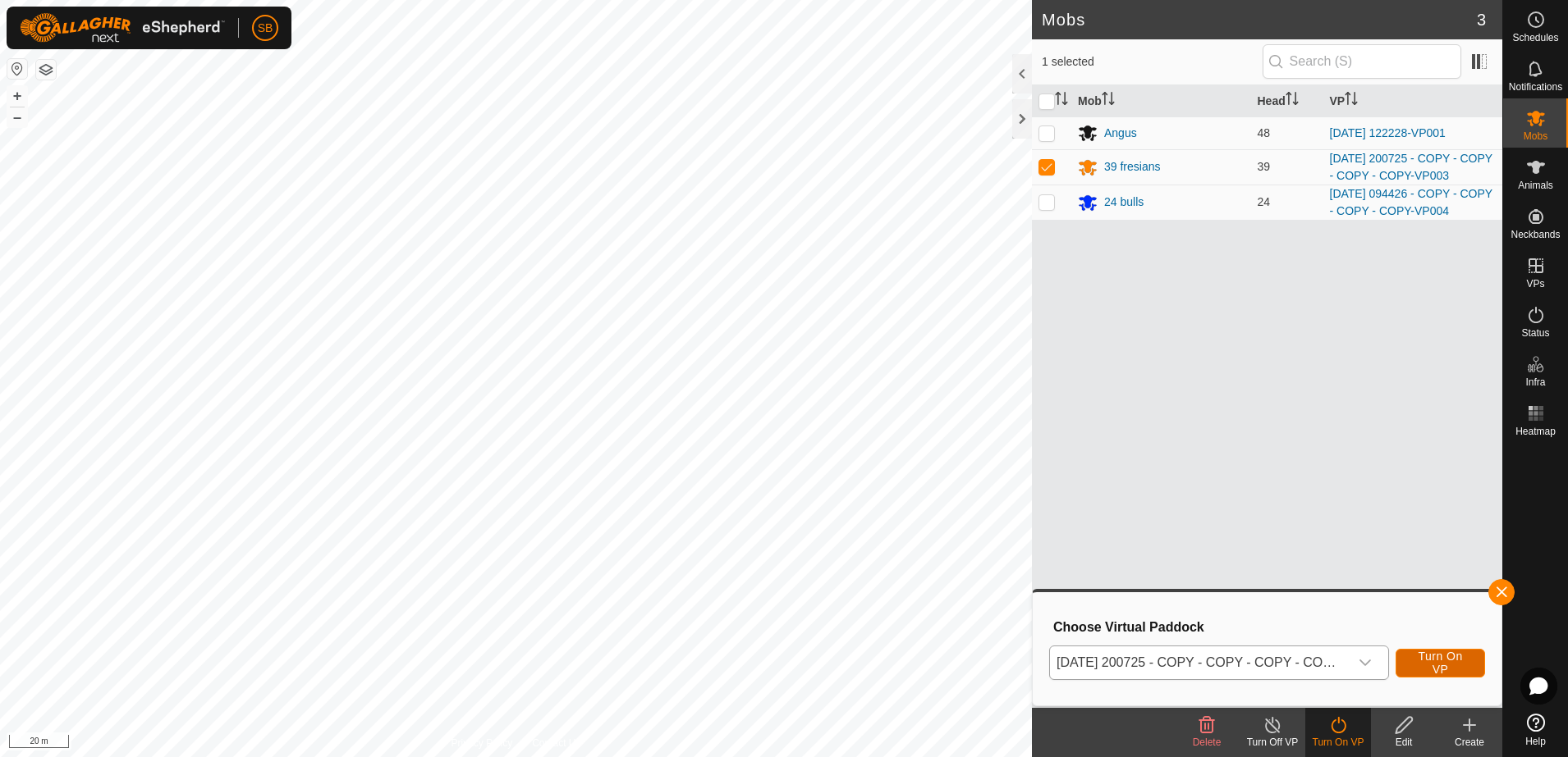
click at [1445, 670] on span "Turn On VP" at bounding box center [1440, 663] width 48 height 26
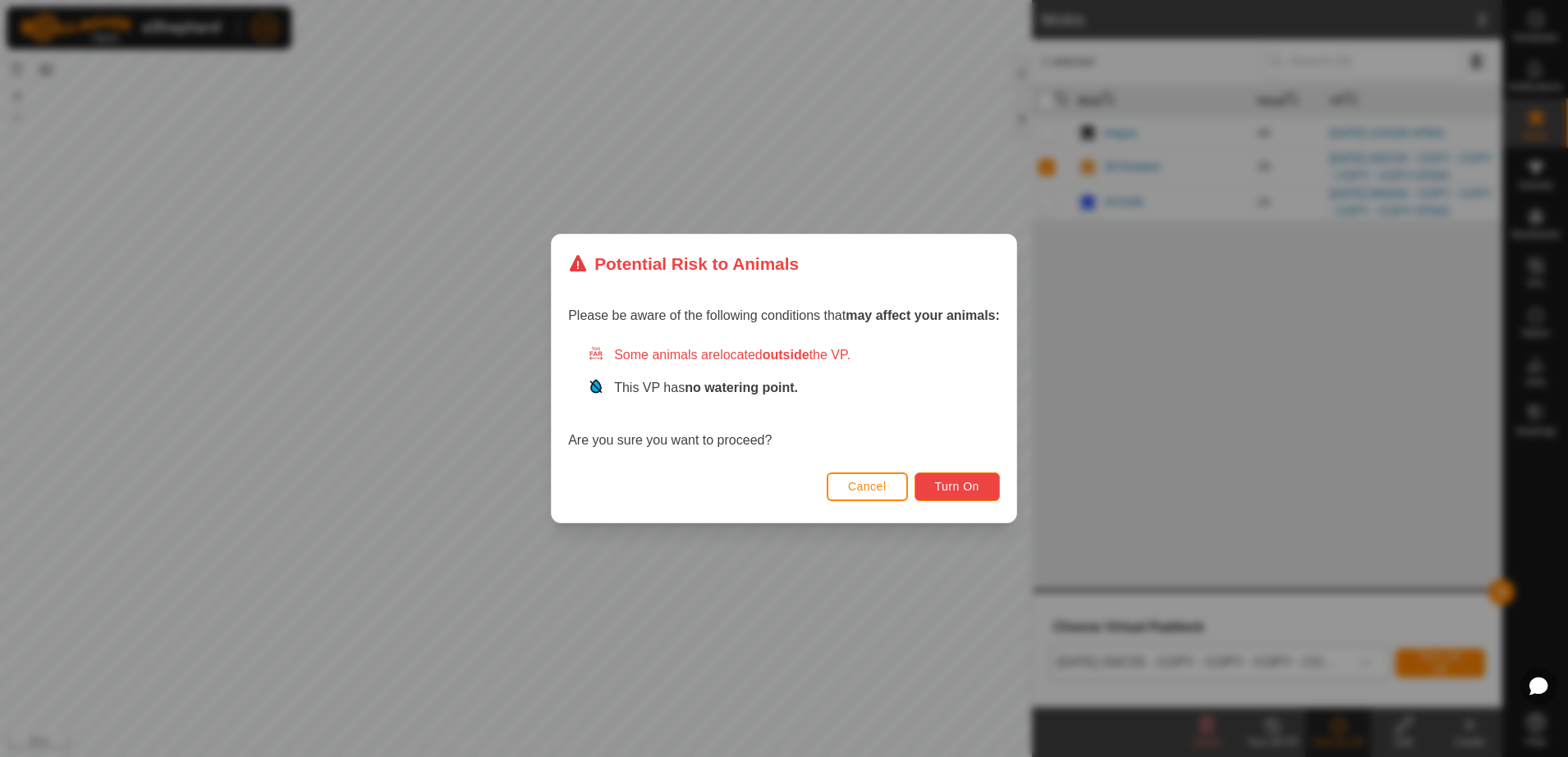
click at [969, 485] on span "Turn On" at bounding box center [956, 486] width 44 height 13
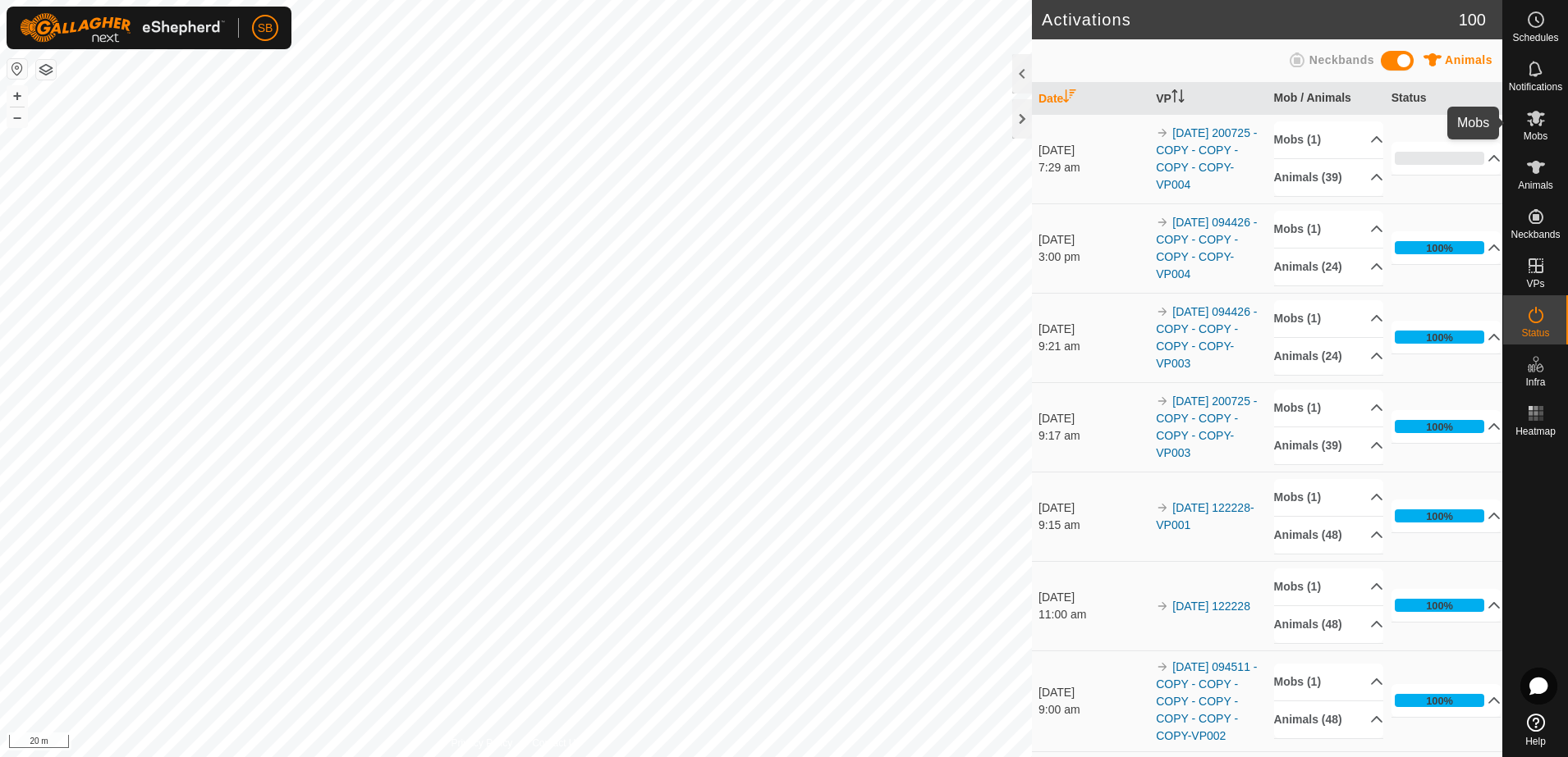
click at [1539, 123] on icon at bounding box center [1535, 119] width 18 height 16
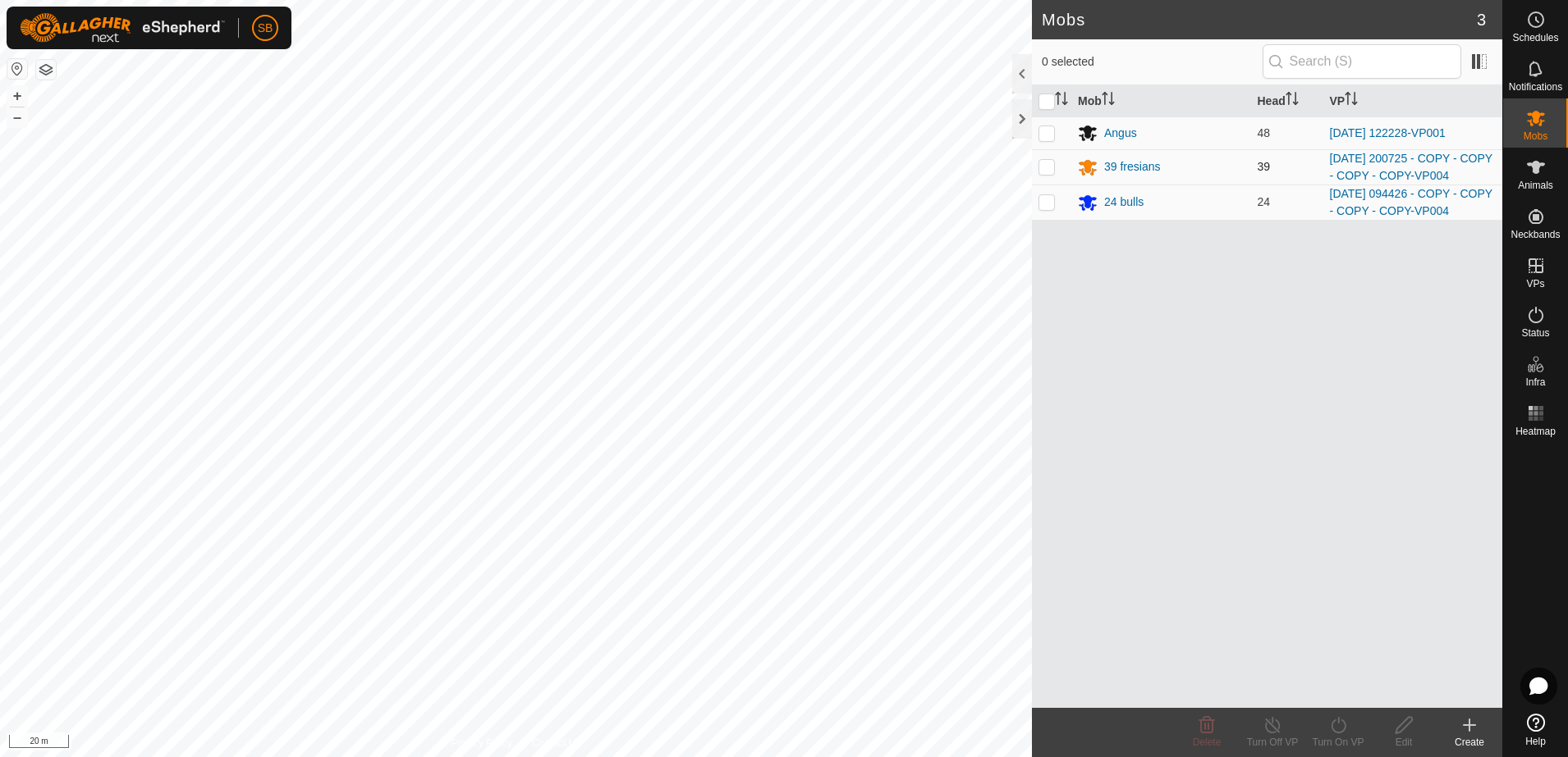
click at [1050, 168] on p-checkbox at bounding box center [1046, 167] width 16 height 13
checkbox input "true"
click at [1336, 738] on div "Turn On VP" at bounding box center [1338, 743] width 66 height 15
click at [1336, 646] on link "Later" at bounding box center [1387, 654] width 162 height 33
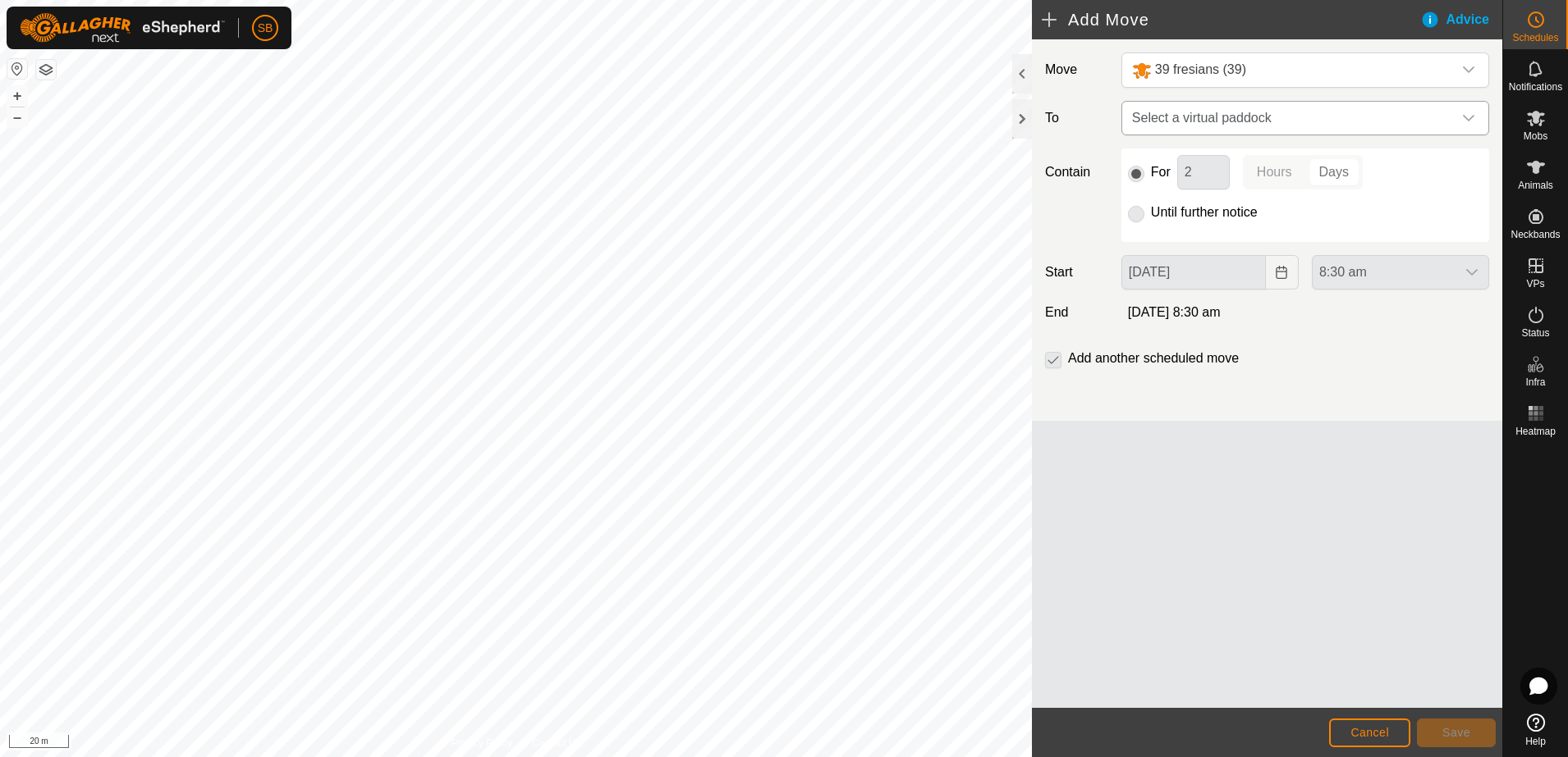
click at [1444, 114] on span "Select a virtual paddock" at bounding box center [1288, 118] width 326 height 33
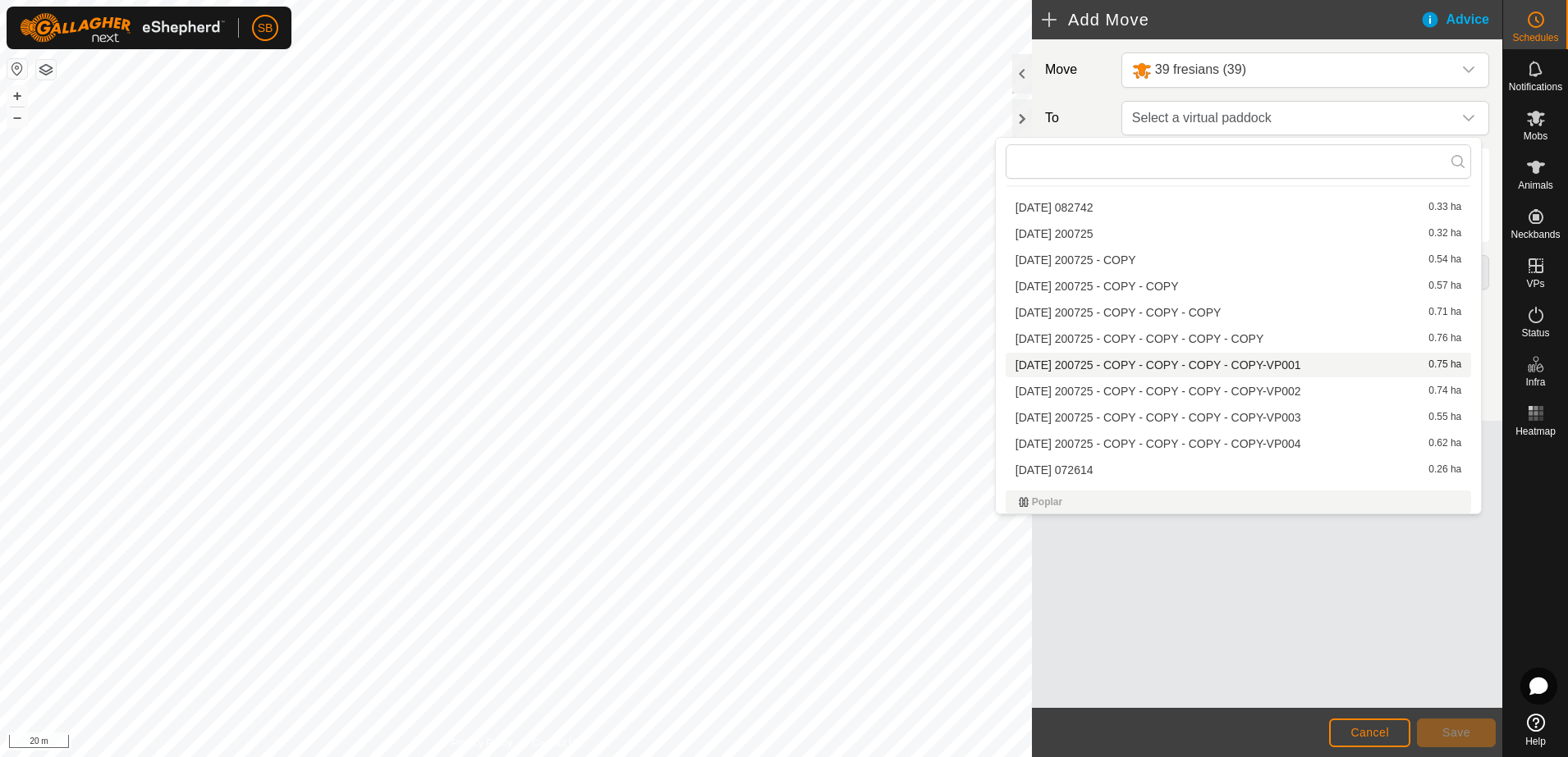
scroll to position [2974, 0]
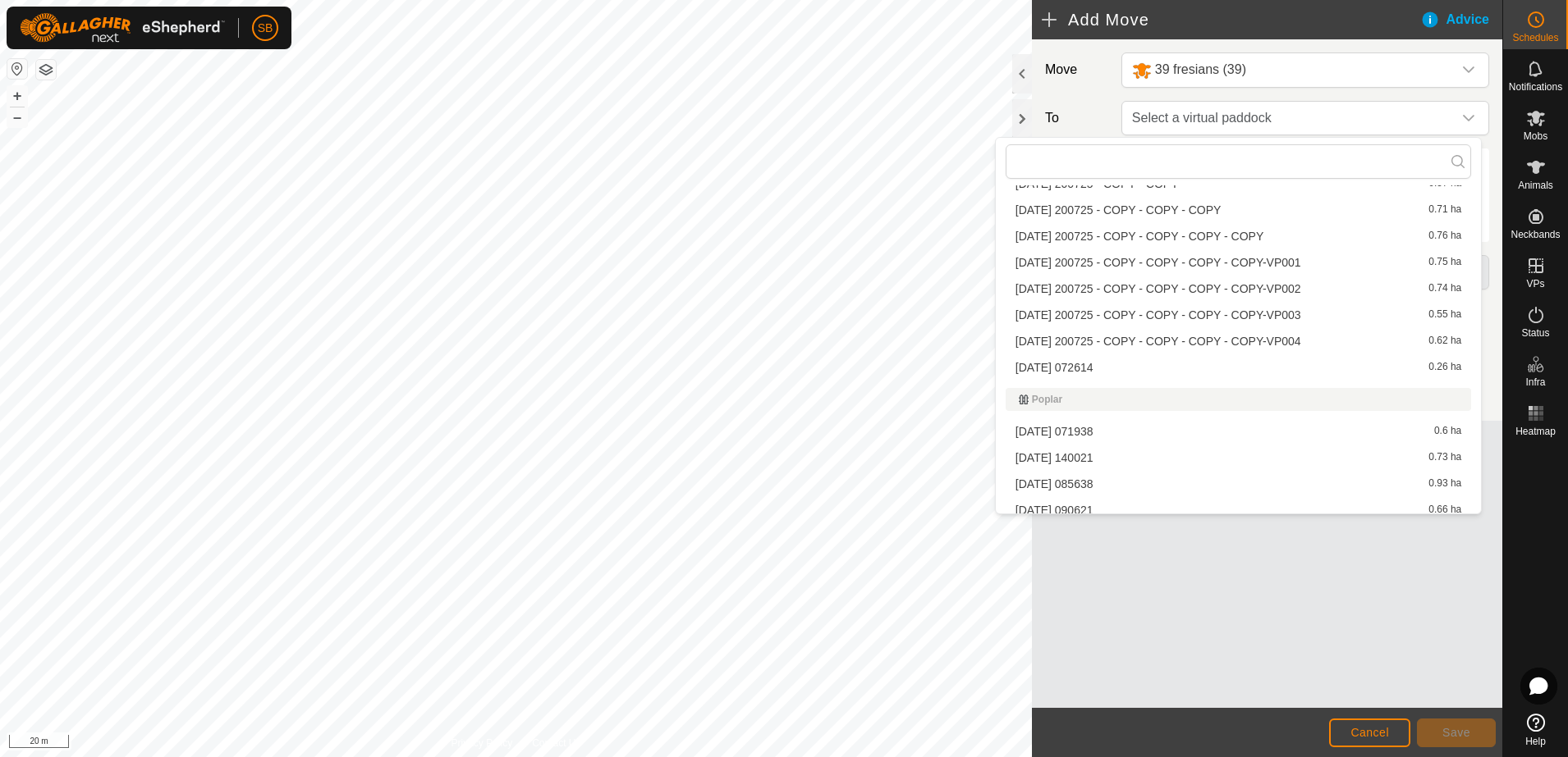
click at [1115, 370] on li "[DATE] 072614 0.26 ha" at bounding box center [1238, 368] width 466 height 25
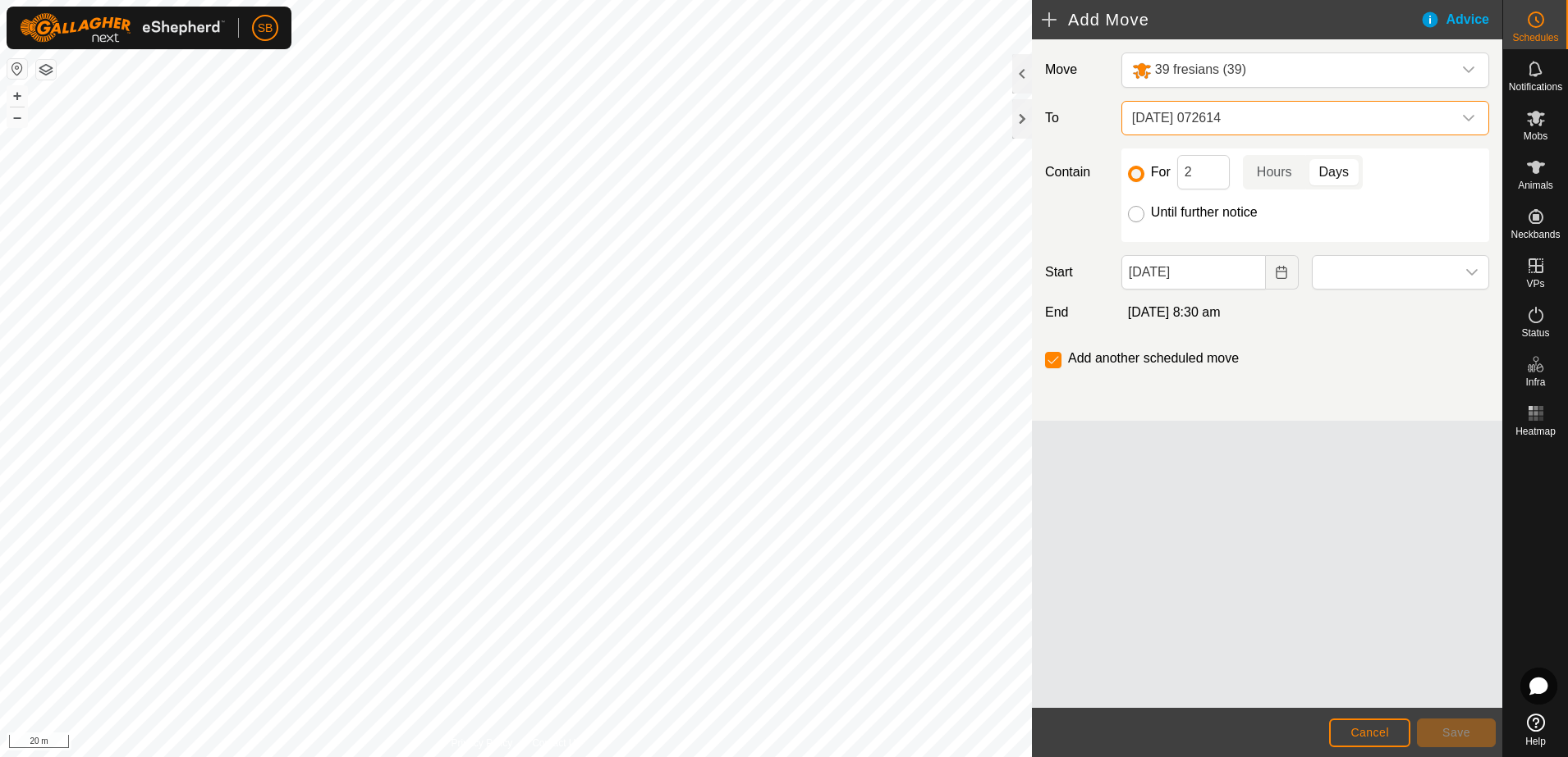
click at [1134, 212] on input "Until further notice" at bounding box center [1135, 213] width 16 height 16
radio input "true"
checkbox input "false"
click at [1423, 270] on span at bounding box center [1383, 272] width 142 height 33
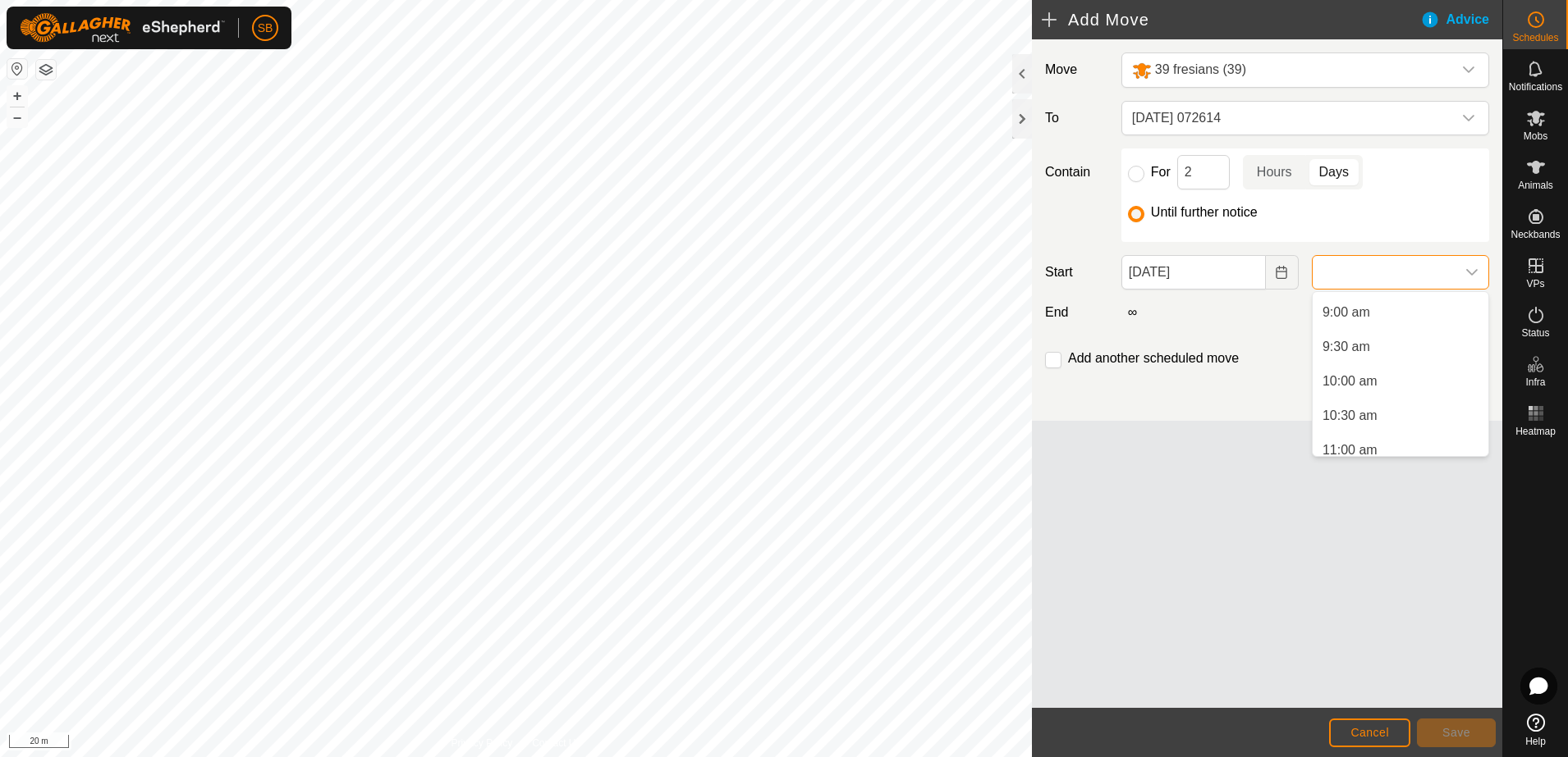
scroll to position [616, 0]
click at [1375, 345] on li "9:30 am" at bounding box center [1400, 348] width 175 height 33
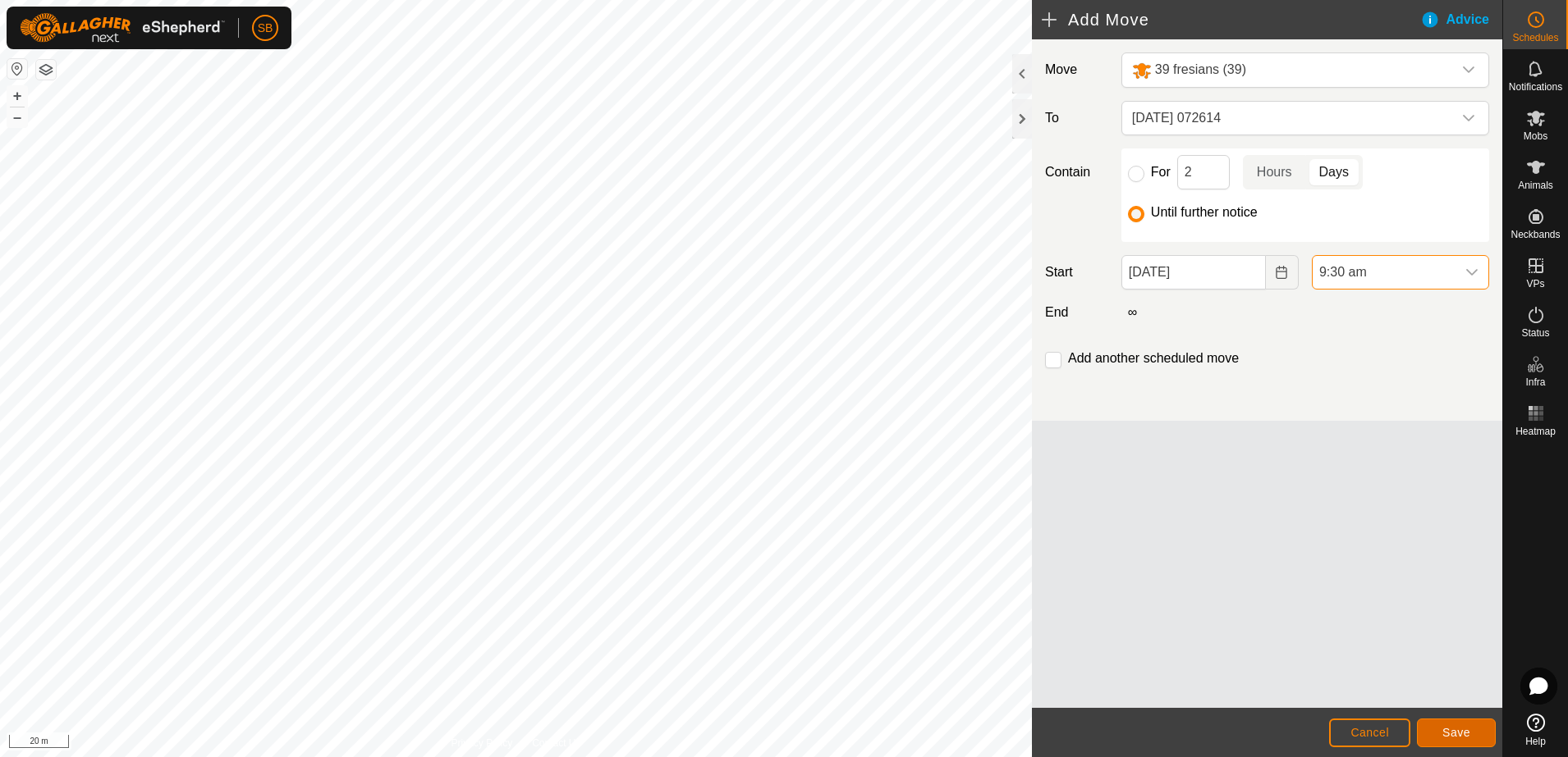
click at [1461, 727] on span "Save" at bounding box center [1456, 732] width 28 height 13
